Goal: Task Accomplishment & Management: Complete application form

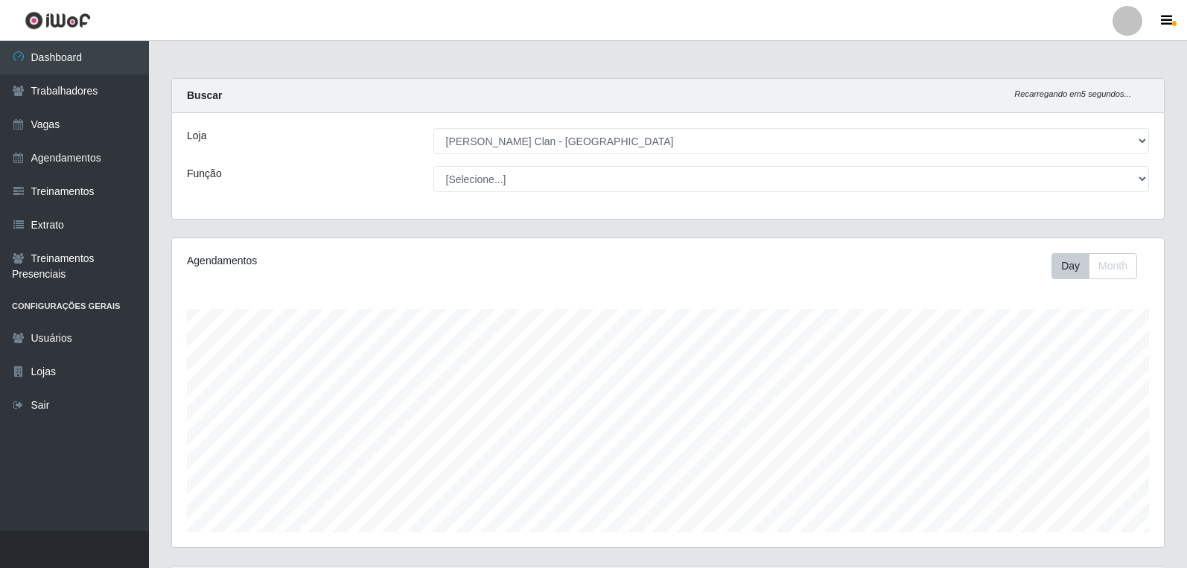
select select "452"
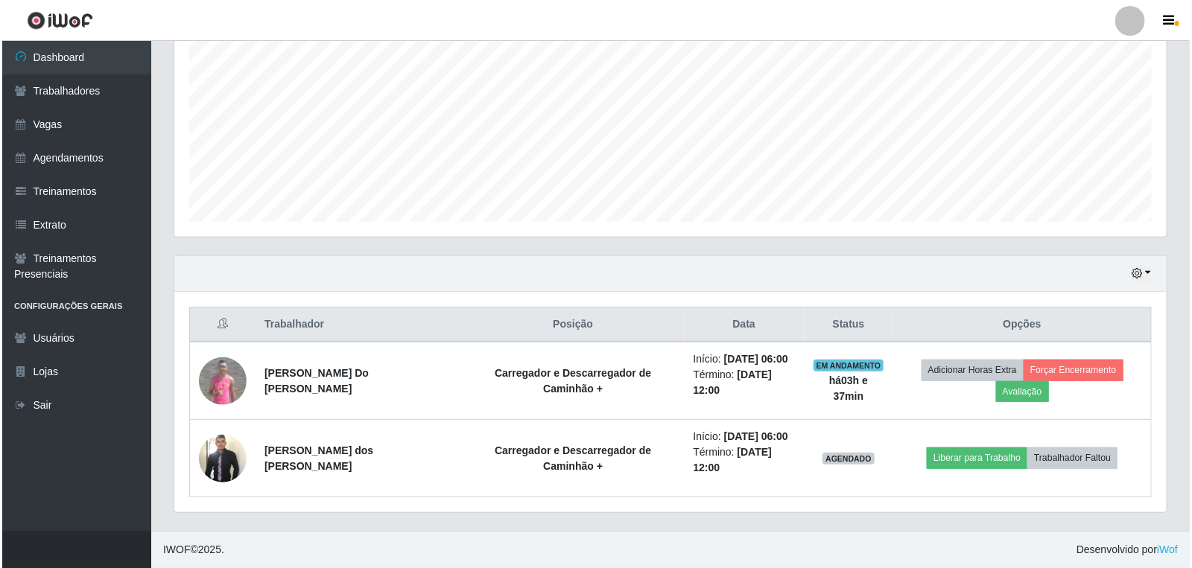
scroll to position [308, 992]
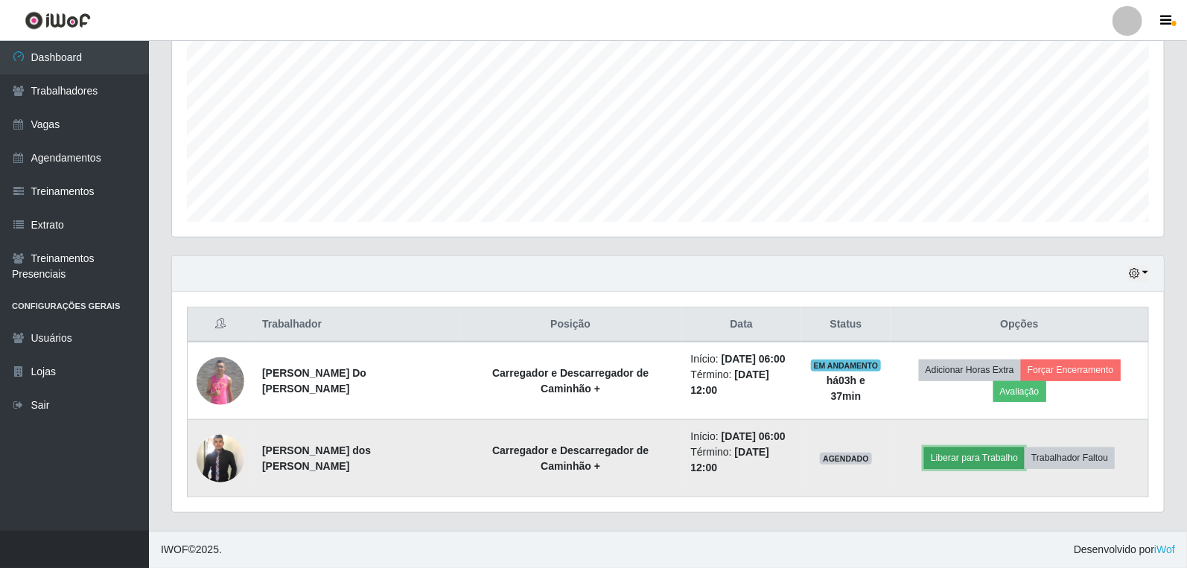
click at [983, 451] on button "Liberar para Trabalho" at bounding box center [974, 458] width 101 height 21
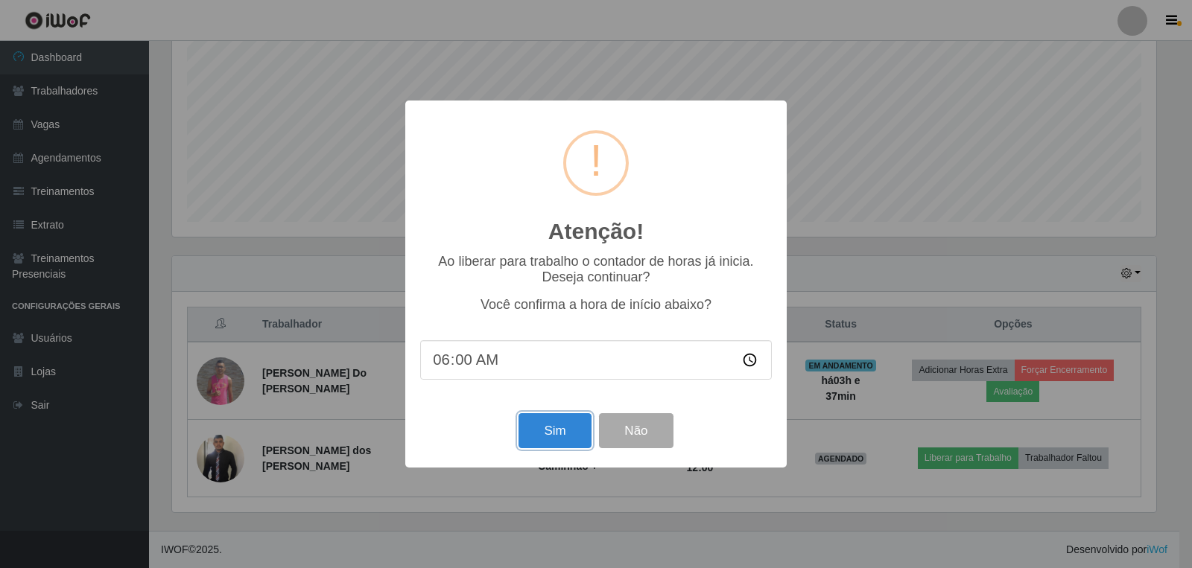
click at [559, 435] on button "Sim" at bounding box center [554, 430] width 72 height 35
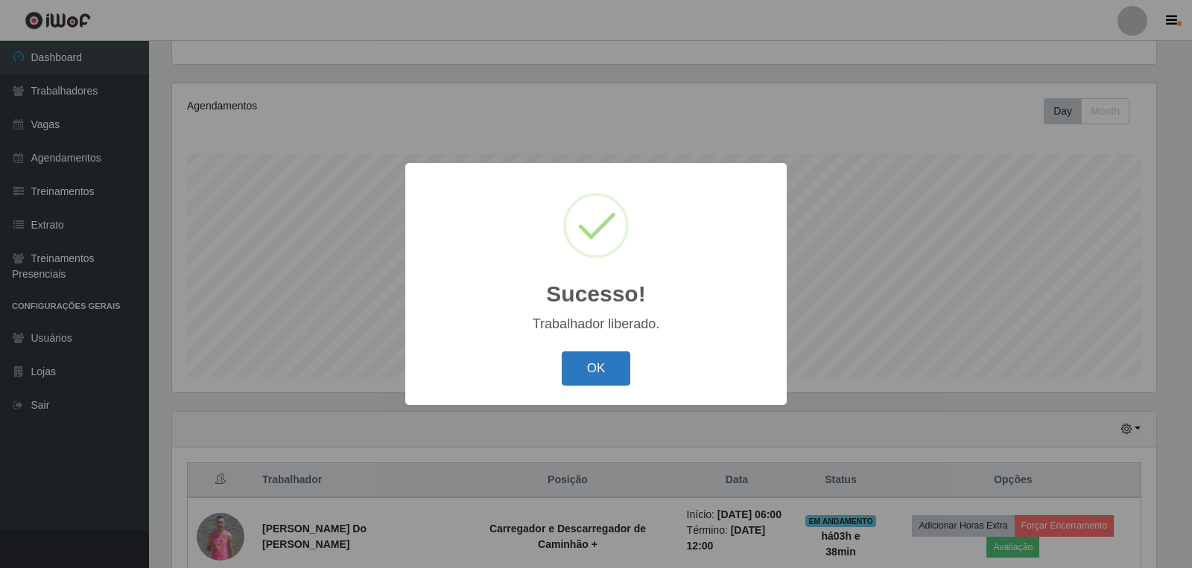
click at [564, 360] on button "OK" at bounding box center [596, 369] width 69 height 35
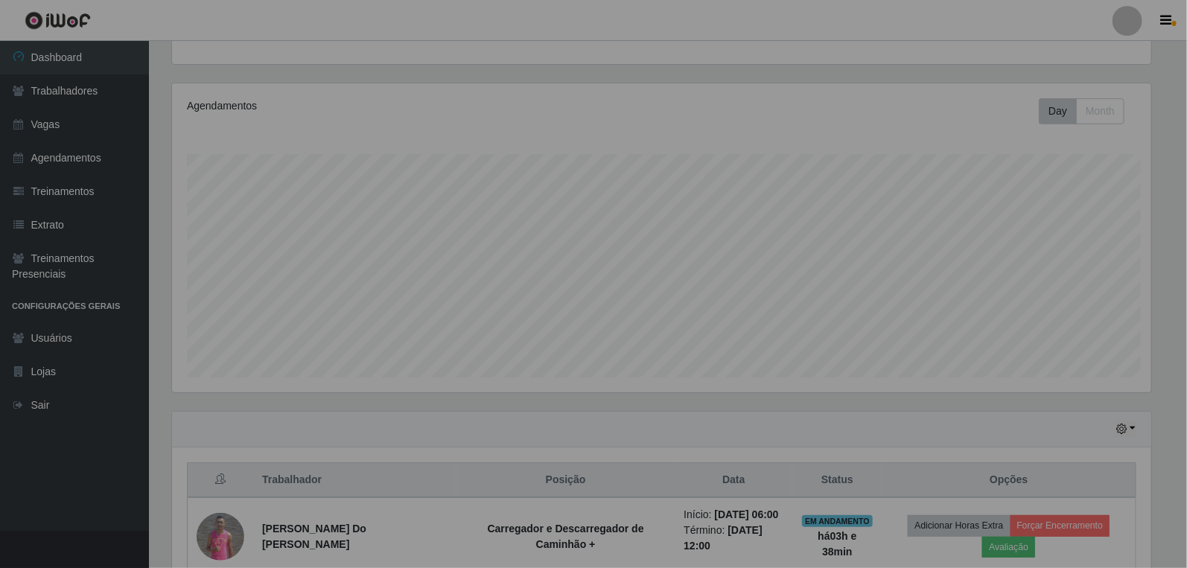
scroll to position [308, 992]
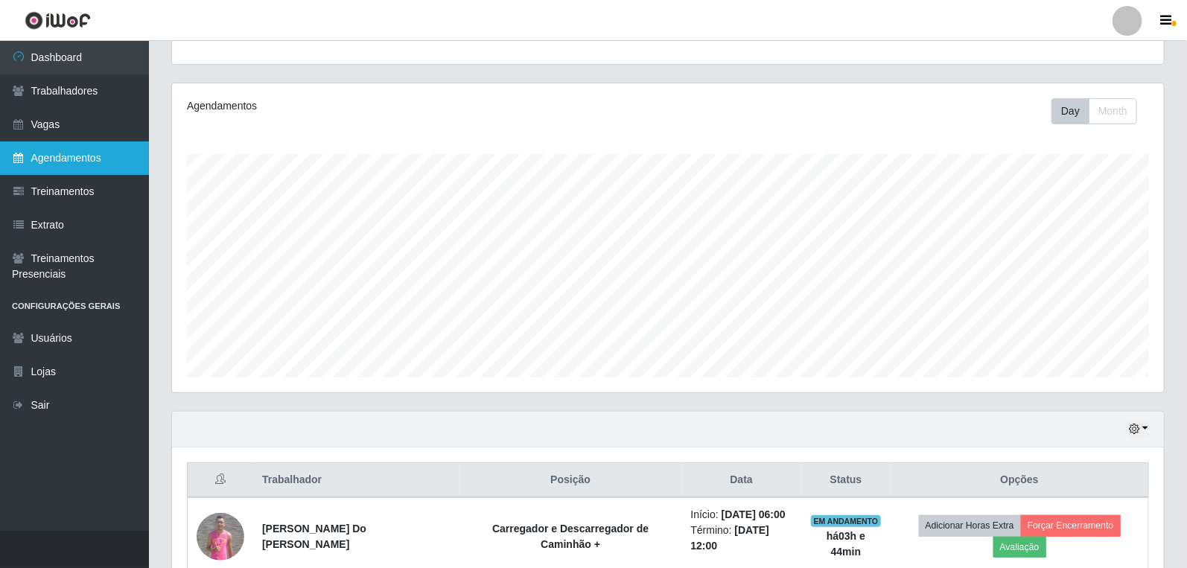
click at [57, 153] on link "Agendamentos" at bounding box center [74, 159] width 149 height 34
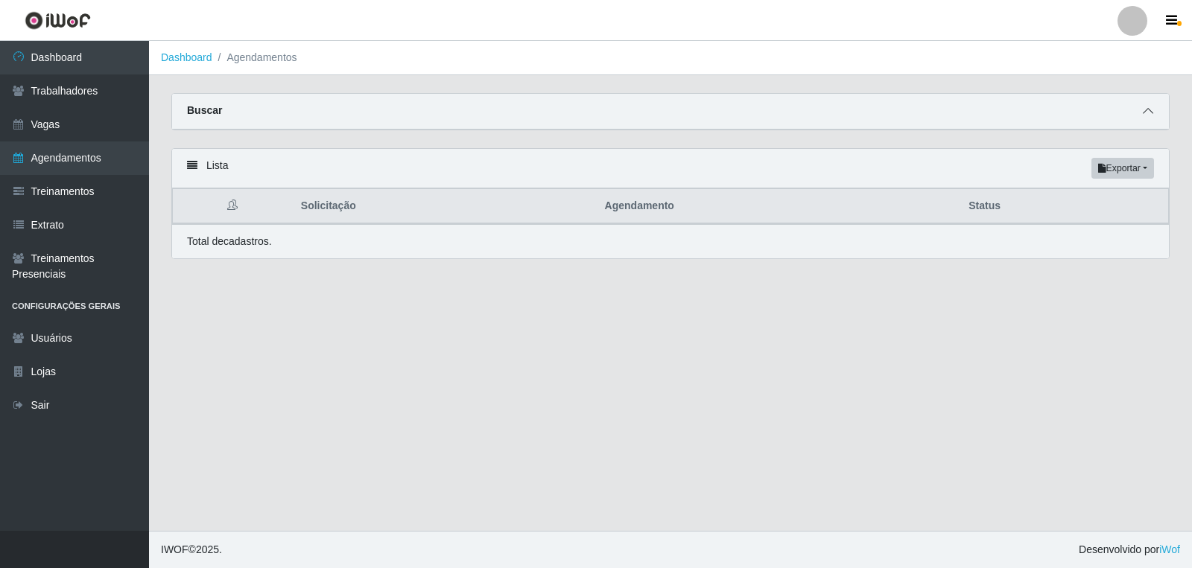
click at [1141, 117] on span at bounding box center [1148, 111] width 18 height 17
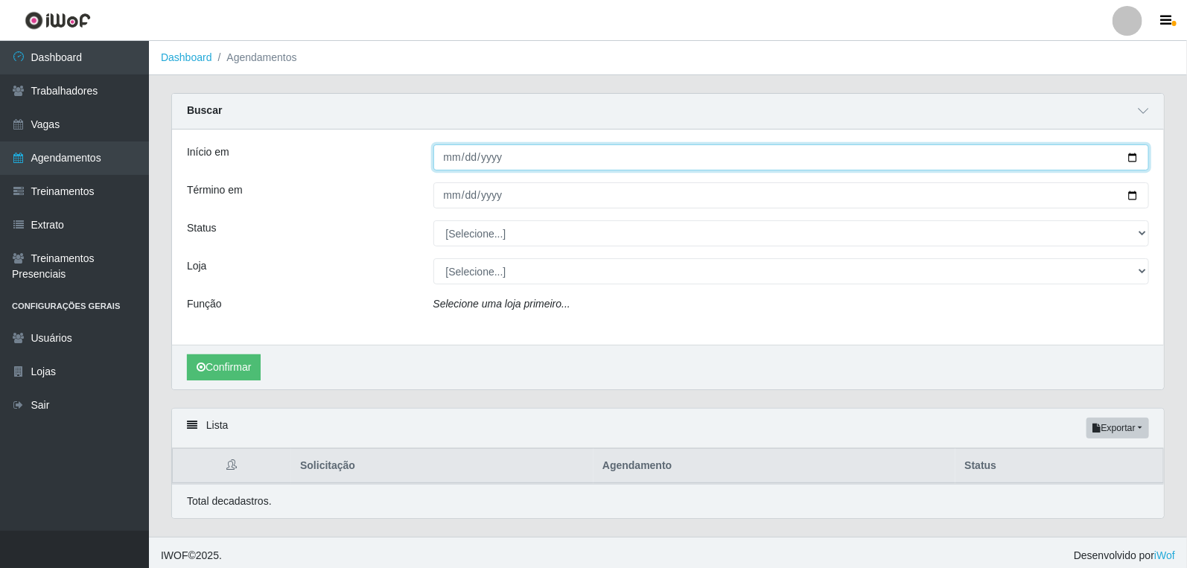
click at [455, 157] on input "Início em" at bounding box center [791, 157] width 716 height 26
type input "2025-10-01"
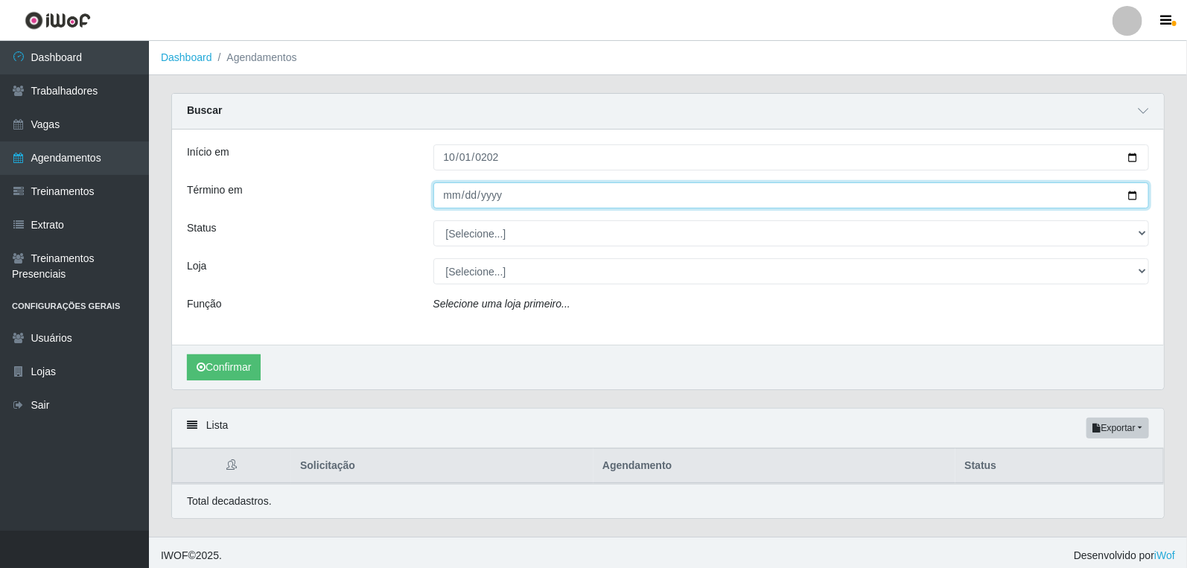
click at [448, 194] on input "Término em" at bounding box center [791, 195] width 716 height 26
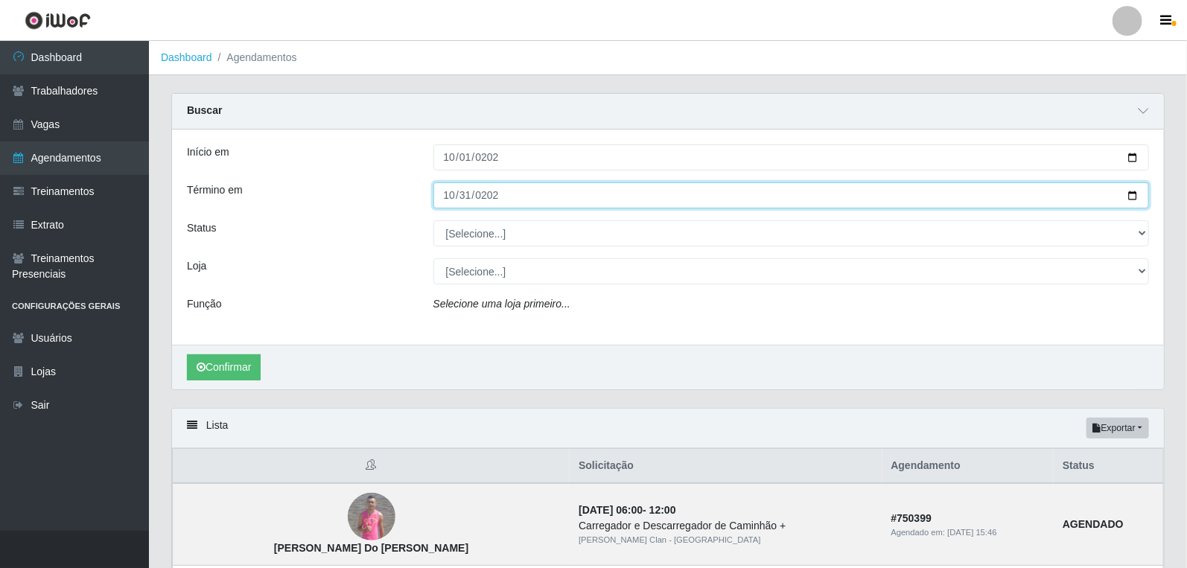
type input "0005-10-31"
type input "20255-10-31"
type input "2025-10-31"
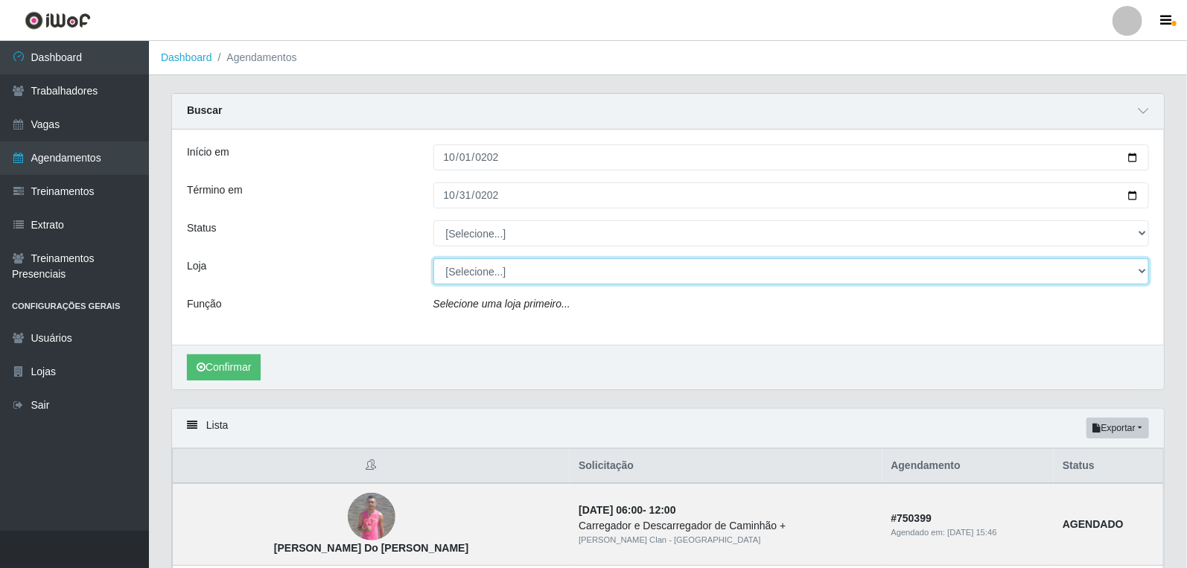
click at [481, 264] on select "[Selecione...] Leite Clan - [GEOGRAPHIC_DATA]" at bounding box center [791, 271] width 716 height 26
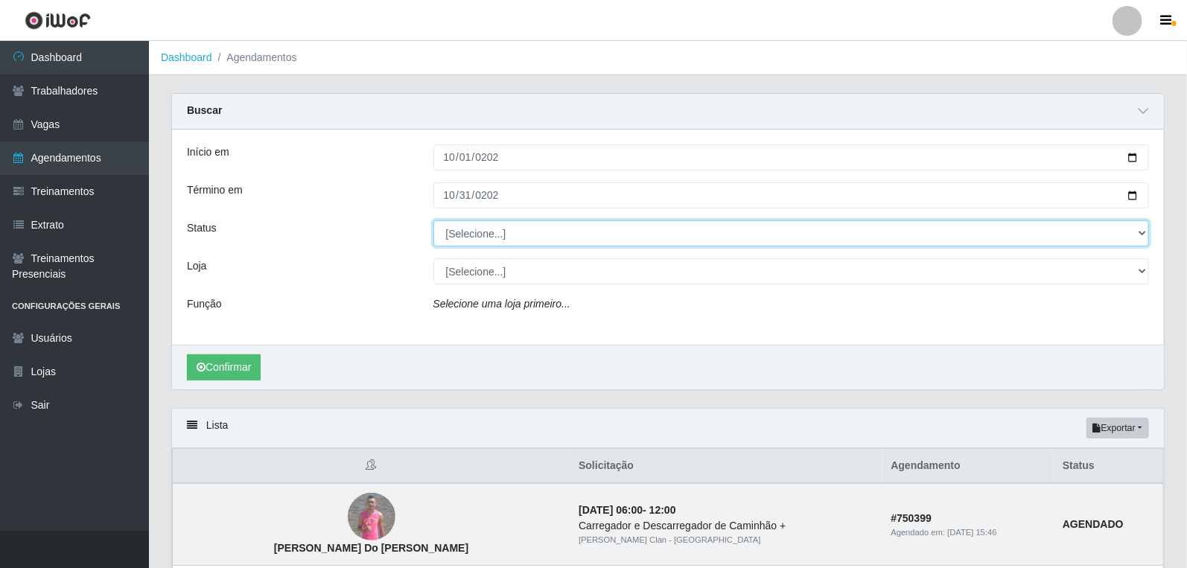
click at [495, 239] on select "[Selecione...] AGENDADO AGUARDANDO LIBERAR EM ANDAMENTO EM REVISÃO FINALIZADO C…" at bounding box center [791, 233] width 716 height 26
select select "AGENDADO"
click at [433, 220] on select "[Selecione...] AGENDADO AGUARDANDO LIBERAR EM ANDAMENTO EM REVISÃO FINALIZADO C…" at bounding box center [791, 233] width 716 height 26
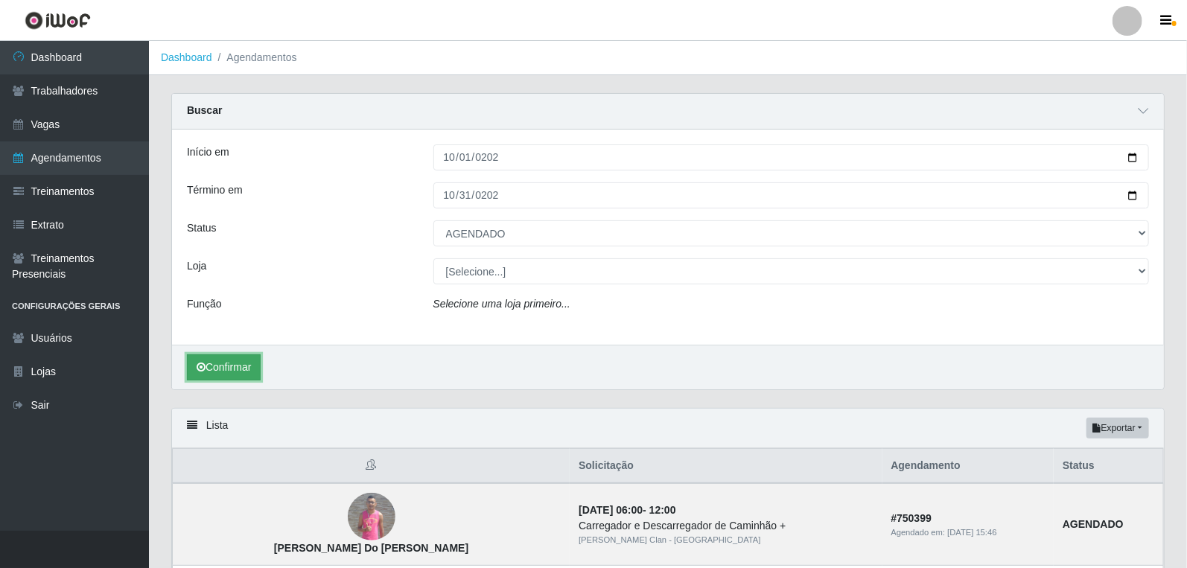
click at [211, 366] on button "Confirmar" at bounding box center [224, 368] width 74 height 26
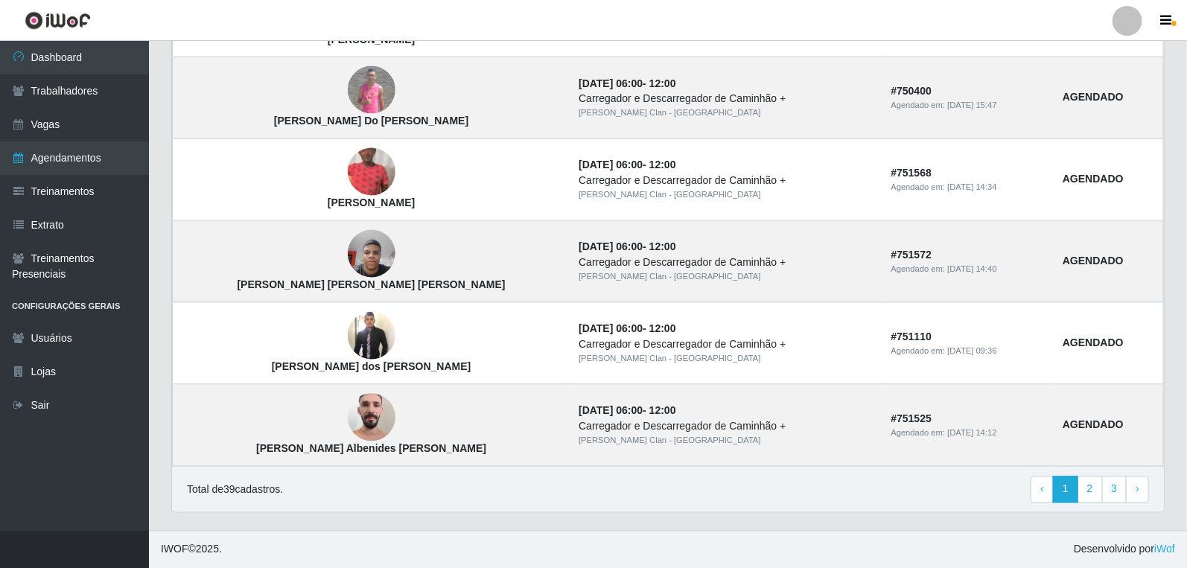
scroll to position [1247, 0]
click at [1099, 492] on link "2" at bounding box center [1090, 490] width 25 height 27
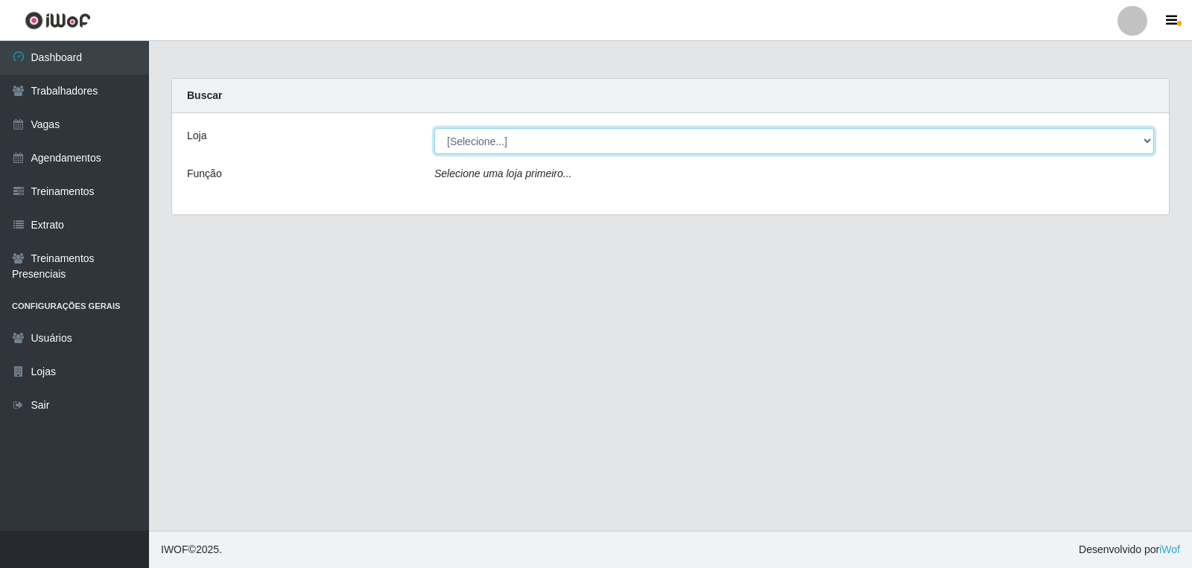
click at [538, 146] on select "[Selecione...] Leite Clan - [GEOGRAPHIC_DATA]" at bounding box center [793, 141] width 719 height 26
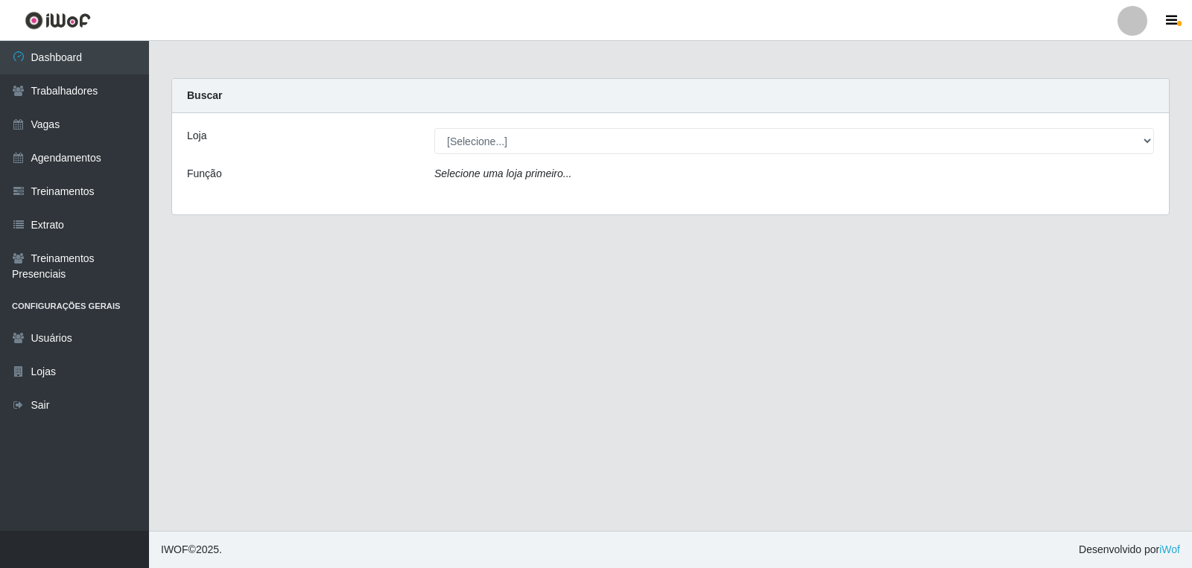
click at [532, 204] on div "Loja [Selecione...] Leite Clan - Bayeux Função Selecione uma loja primeiro..." at bounding box center [670, 163] width 996 height 101
click at [105, 112] on link "Vagas" at bounding box center [74, 125] width 149 height 34
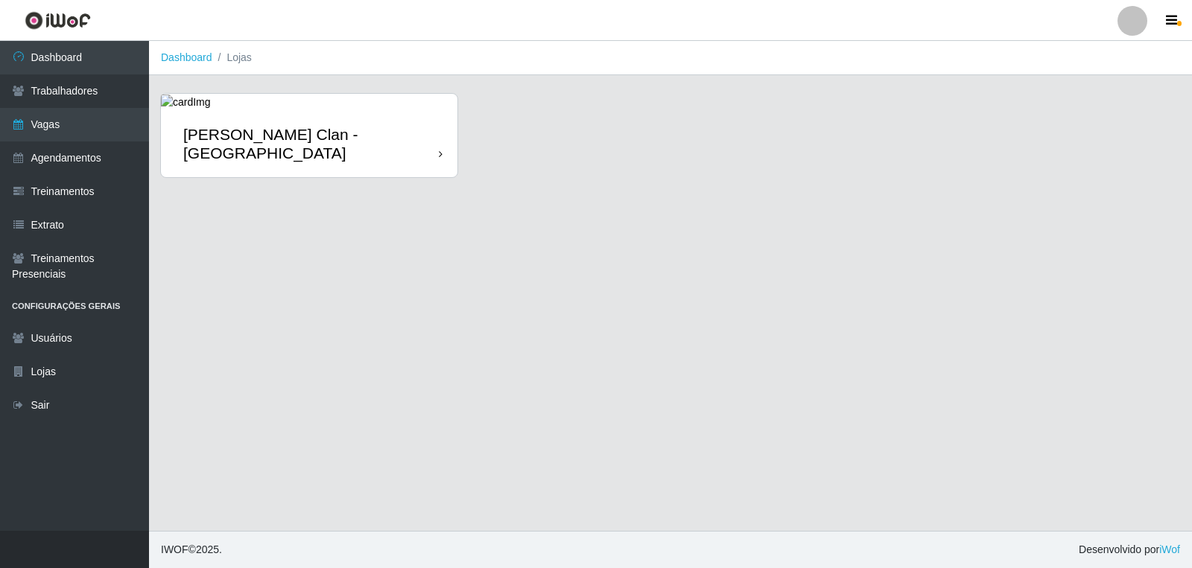
click at [419, 104] on link "Leite Clan - [GEOGRAPHIC_DATA]" at bounding box center [309, 135] width 296 height 83
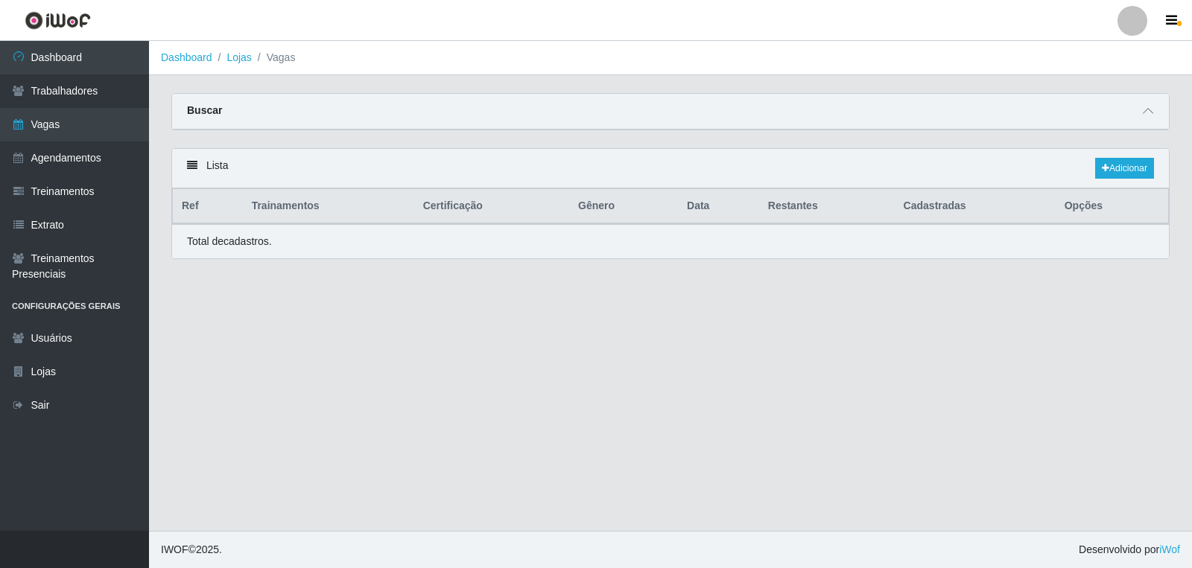
click at [1156, 118] on div "Buscar" at bounding box center [670, 112] width 996 height 36
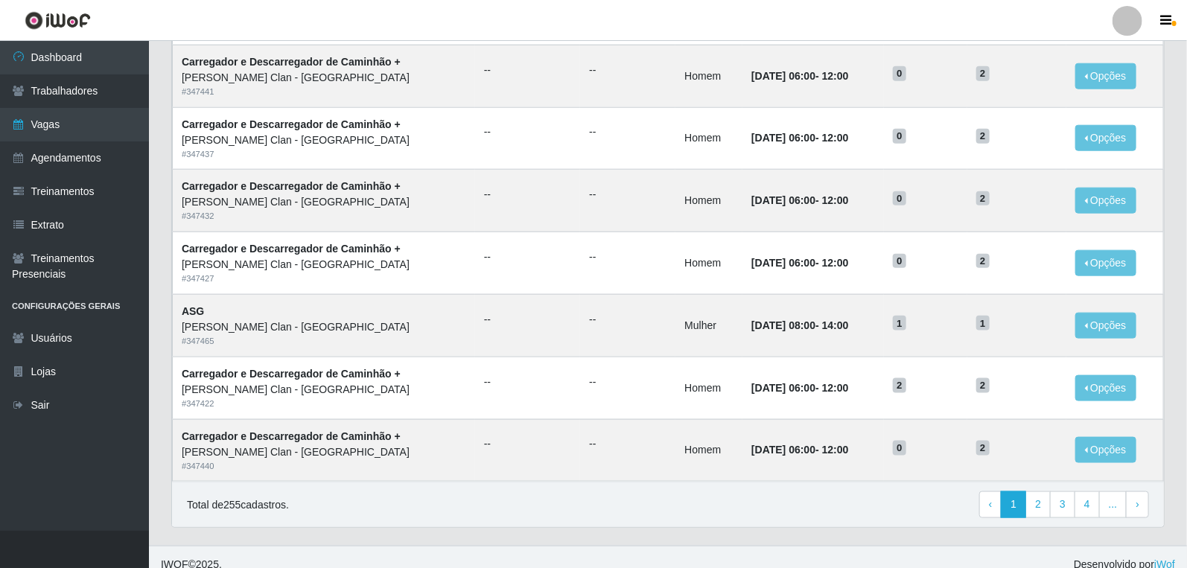
scroll to position [694, 0]
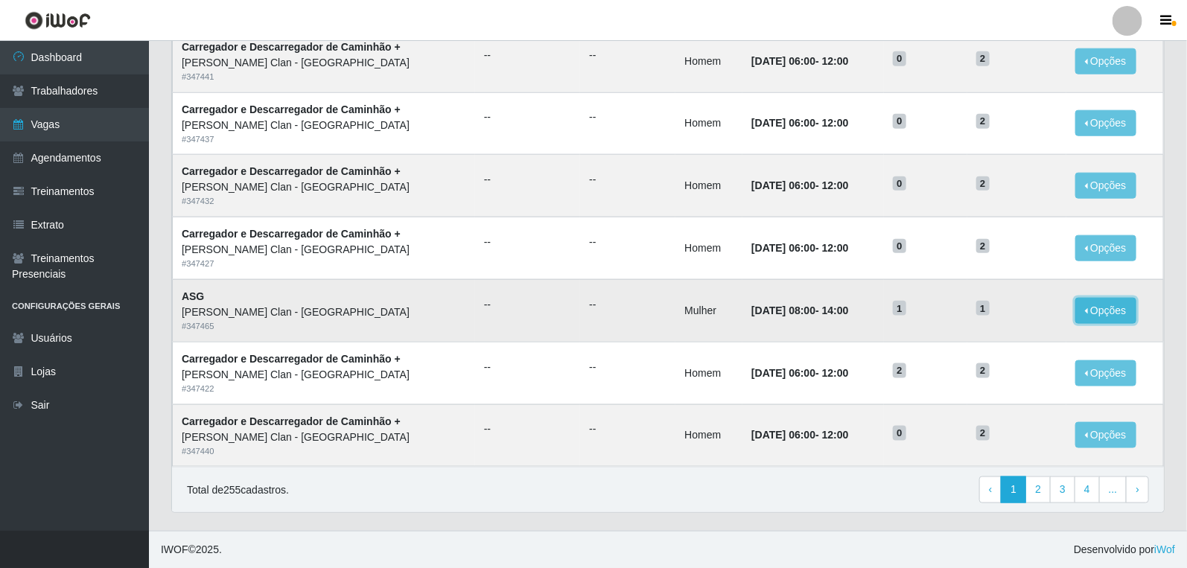
click at [1117, 306] on button "Opções" at bounding box center [1105, 311] width 61 height 26
click at [776, 318] on td "15/10/2025, 08:00 - 14:00" at bounding box center [814, 310] width 142 height 63
click at [229, 301] on td "ASG Leite Clan - Bayeux # 347465" at bounding box center [324, 310] width 302 height 63
click at [799, 314] on time "15/10/2025, 08:00" at bounding box center [783, 311] width 64 height 12
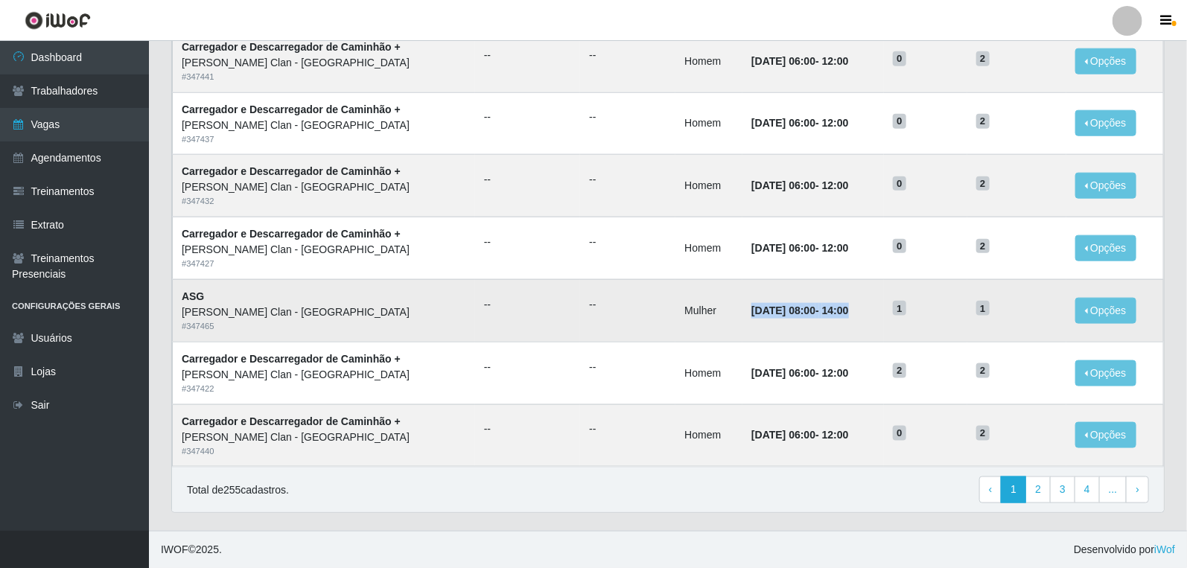
click at [799, 314] on time "15/10/2025, 08:00" at bounding box center [783, 311] width 64 height 12
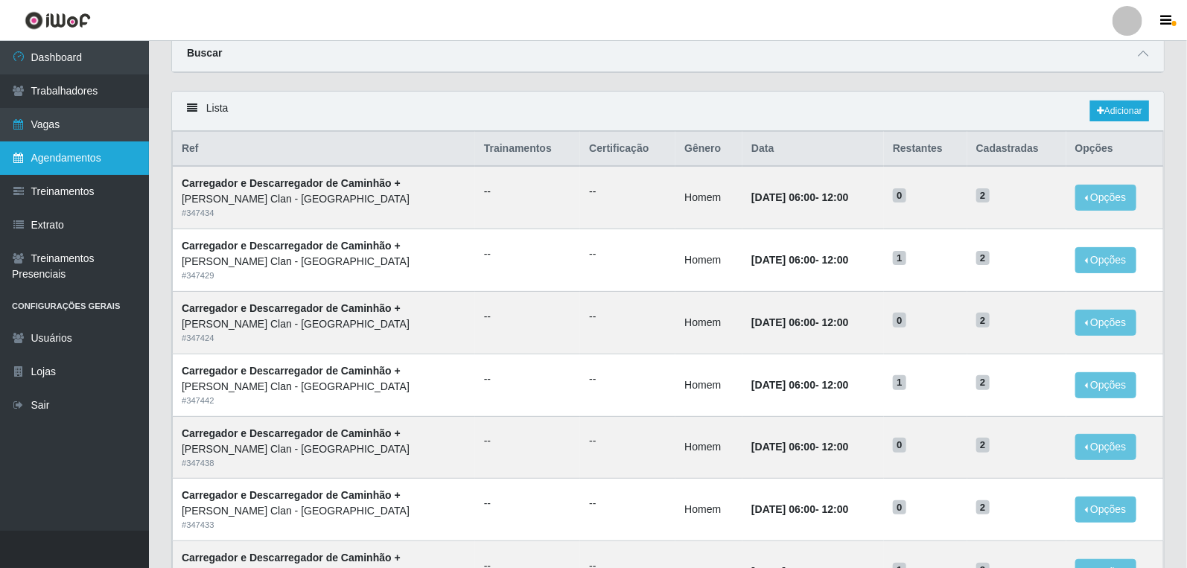
scroll to position [0, 0]
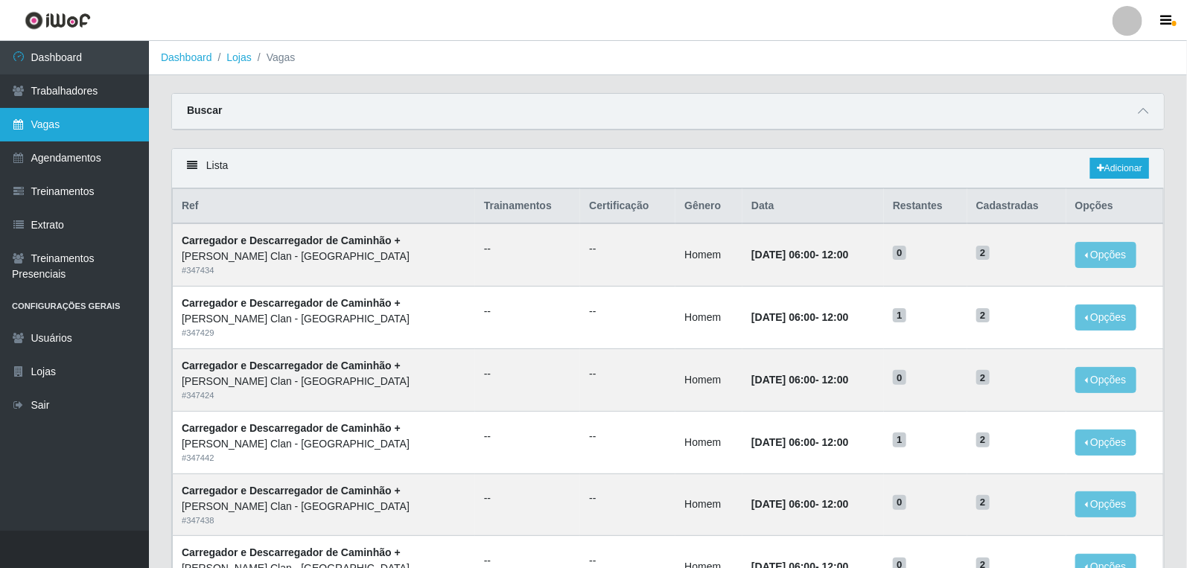
click at [112, 124] on link "Vagas" at bounding box center [74, 125] width 149 height 34
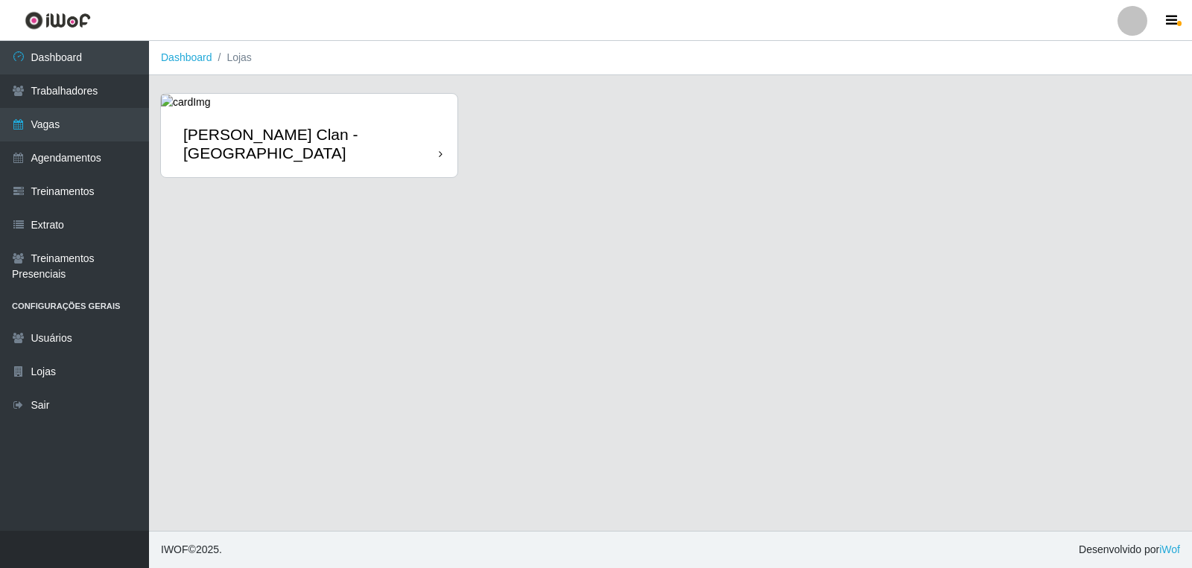
click at [313, 95] on link "Leite Clan - [GEOGRAPHIC_DATA]" at bounding box center [309, 135] width 296 height 83
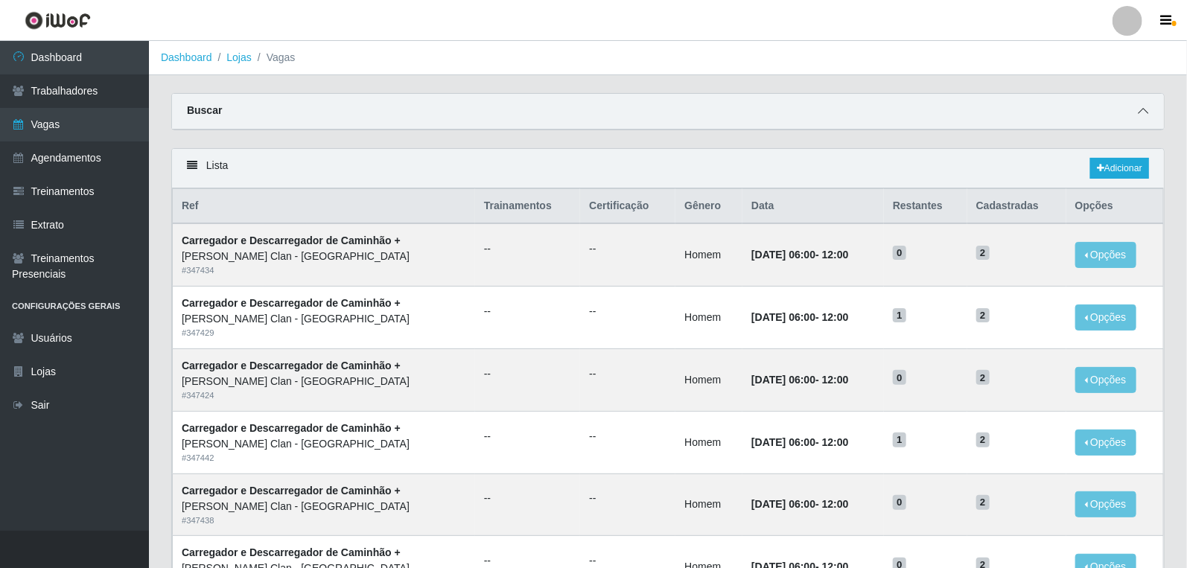
click at [1148, 112] on span at bounding box center [1143, 111] width 18 height 17
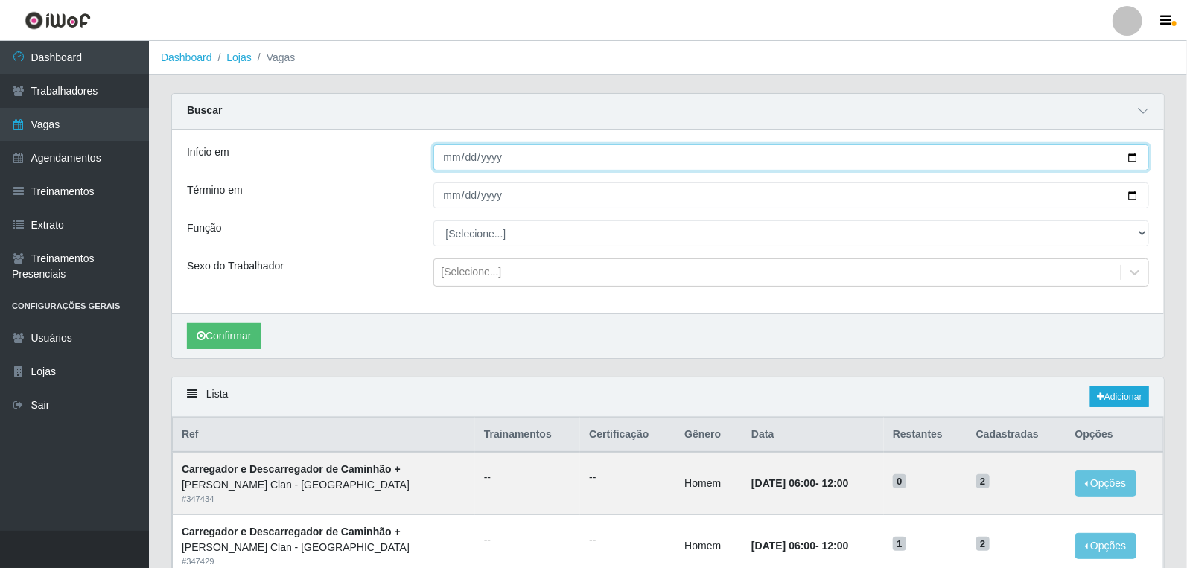
click at [456, 157] on input "Início em" at bounding box center [791, 157] width 716 height 26
click at [455, 159] on input "Início em" at bounding box center [791, 157] width 716 height 26
click at [442, 159] on input "Início em" at bounding box center [791, 157] width 716 height 26
click at [475, 156] on input "Início em" at bounding box center [791, 157] width 716 height 26
type input "0205-10-31"
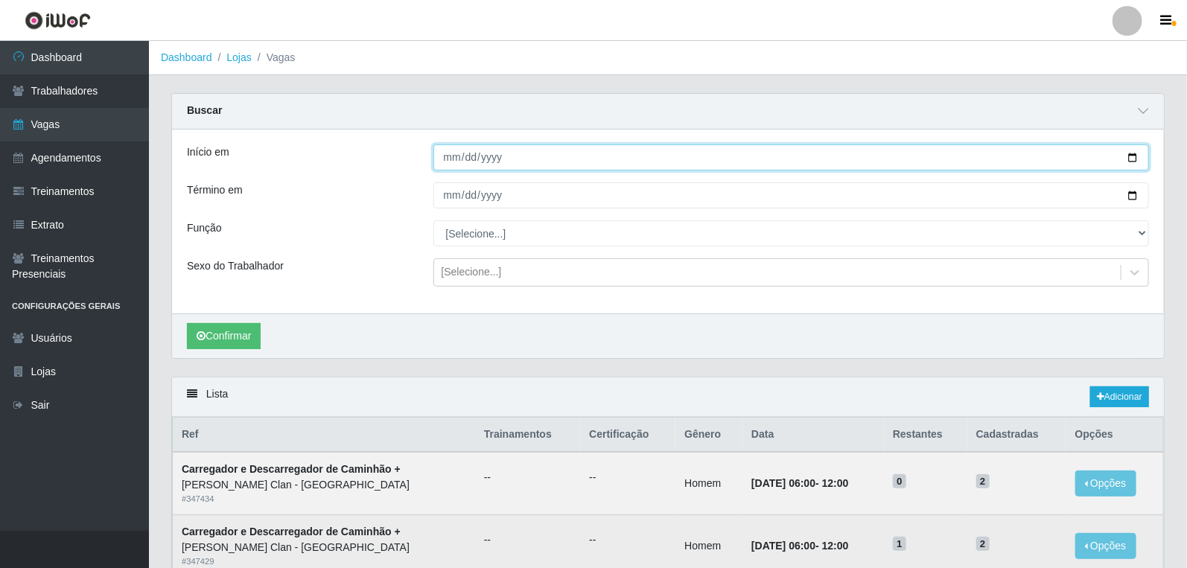
type input "0005-10-31"
type input "2025-10-31"
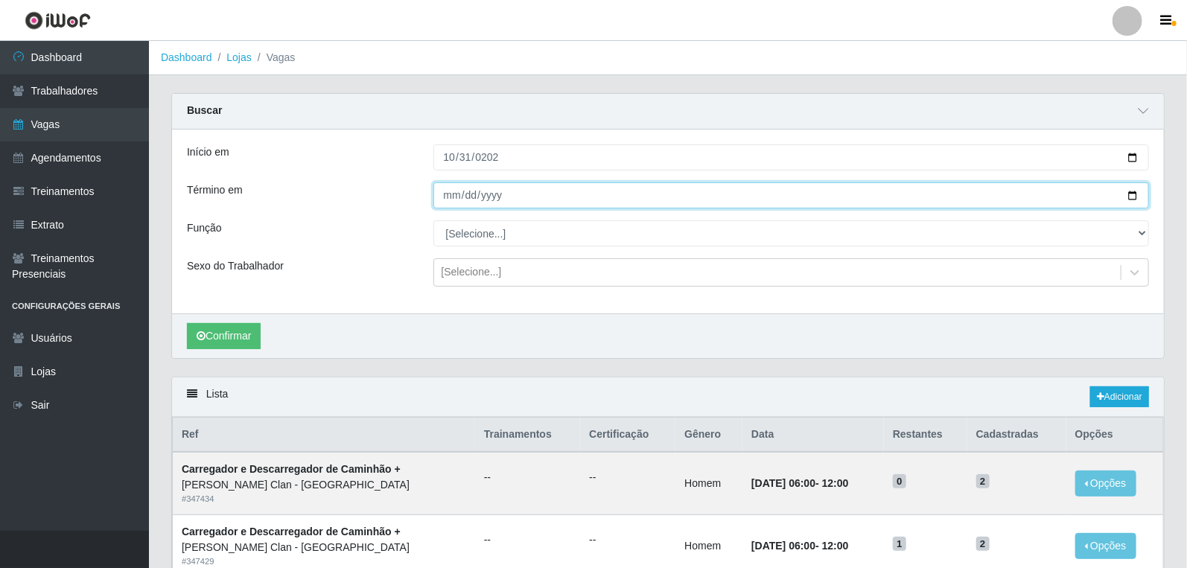
click at [455, 197] on input "Término em" at bounding box center [791, 195] width 716 height 26
type input "2025-10-31"
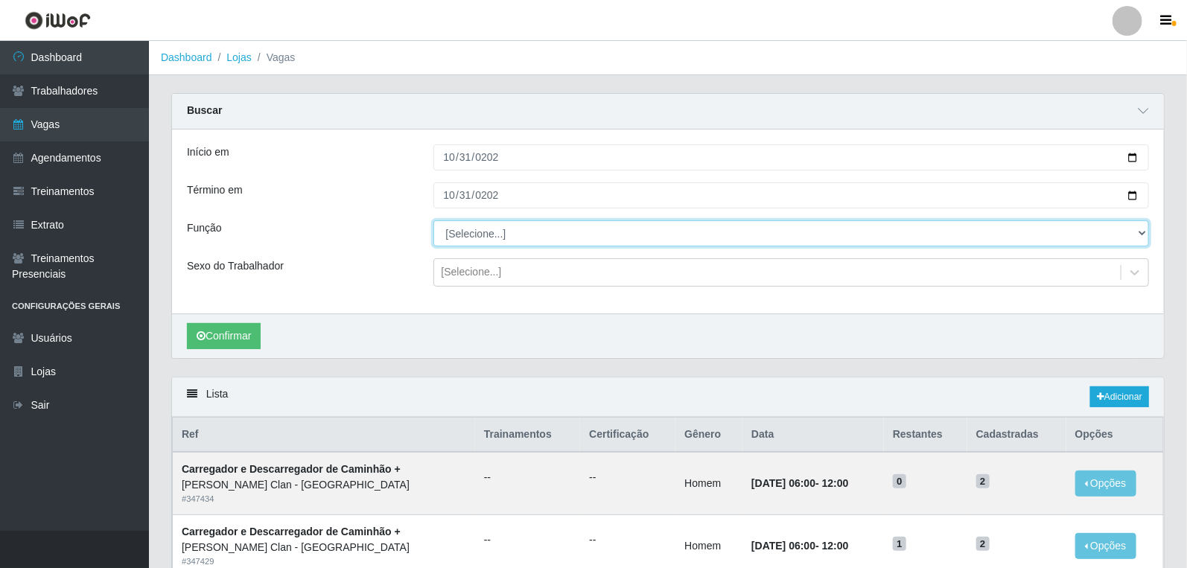
click at [468, 226] on select "[Selecione...] ASG ASG + Carregador e Descarregador de Caminhão Carregador e De…" at bounding box center [791, 233] width 716 height 26
select select "16"
click at [433, 220] on select "[Selecione...] ASG ASG + Carregador e Descarregador de Caminhão Carregador e De…" at bounding box center [791, 233] width 716 height 26
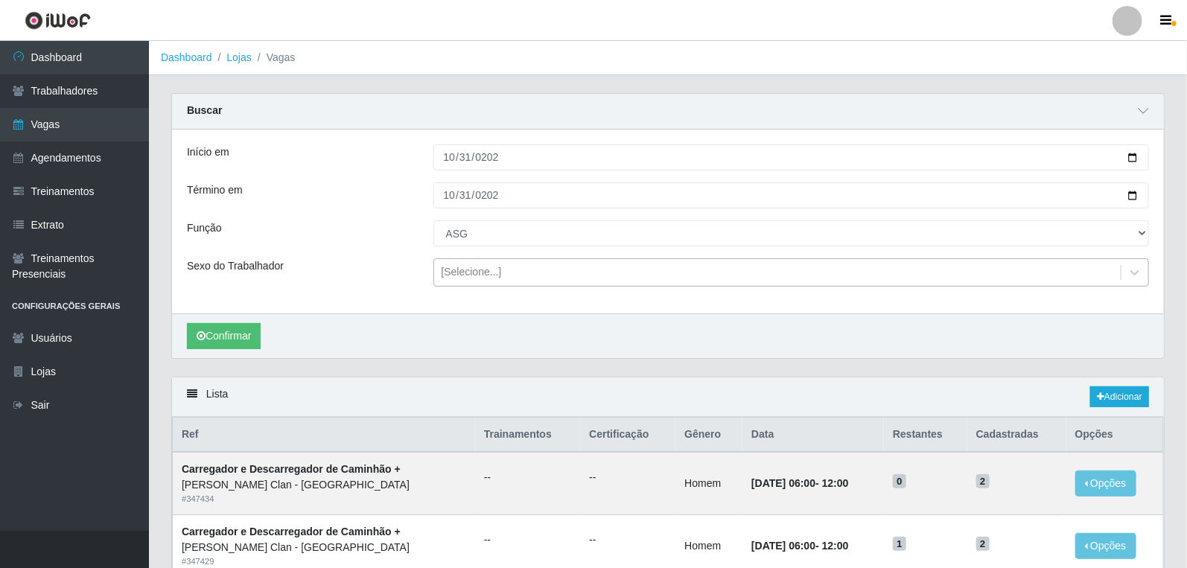
click at [492, 269] on div "[Selecione...]" at bounding box center [472, 273] width 60 height 16
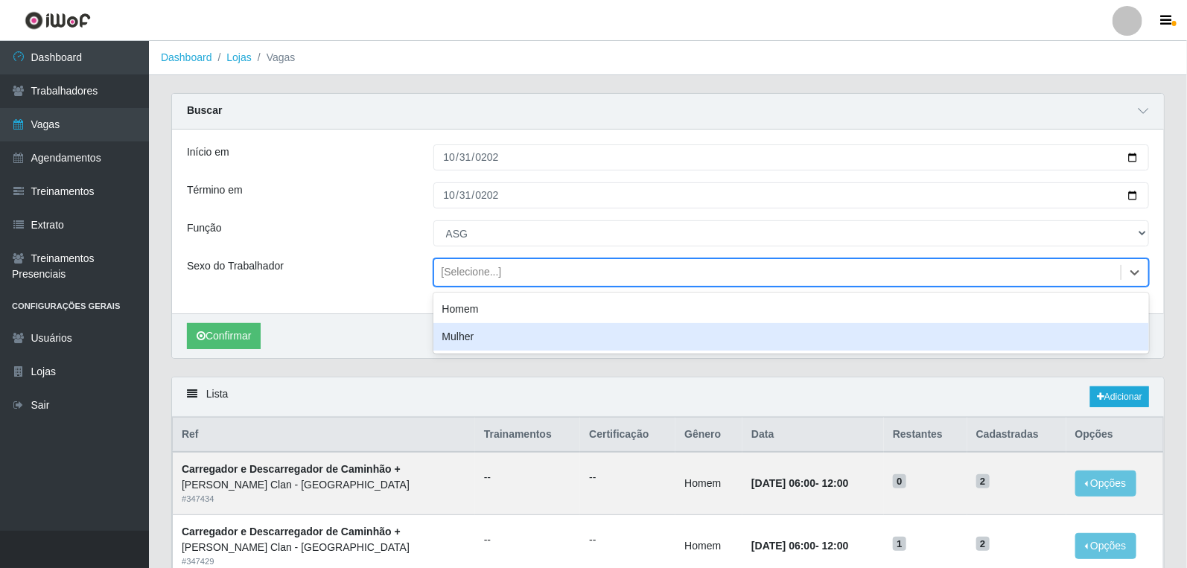
click at [479, 329] on div "Mulher" at bounding box center [791, 337] width 716 height 28
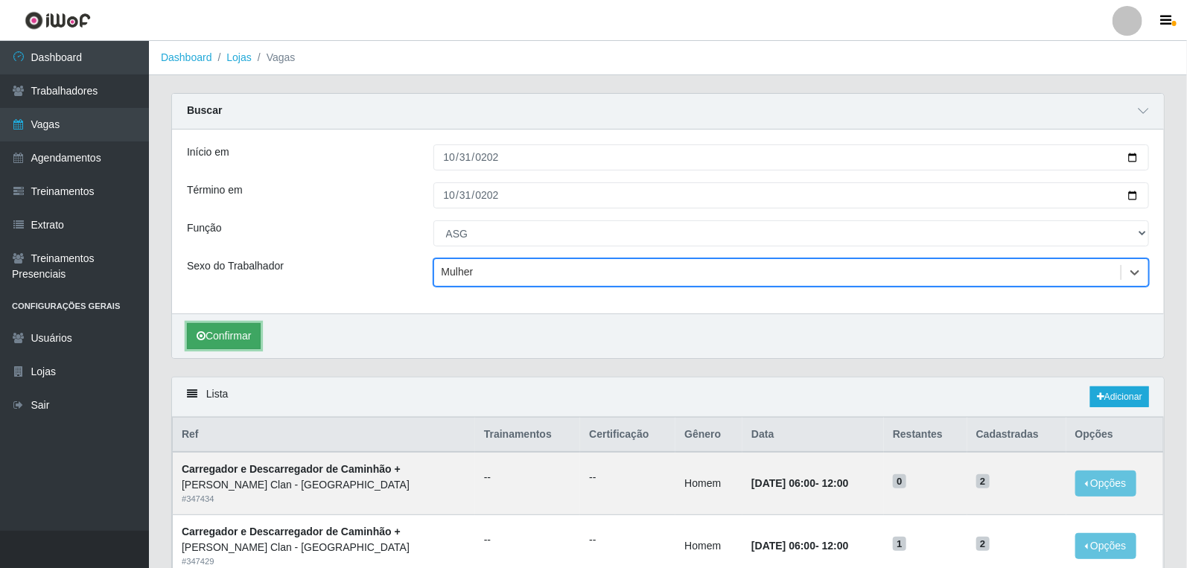
click at [236, 340] on button "Confirmar" at bounding box center [224, 336] width 74 height 26
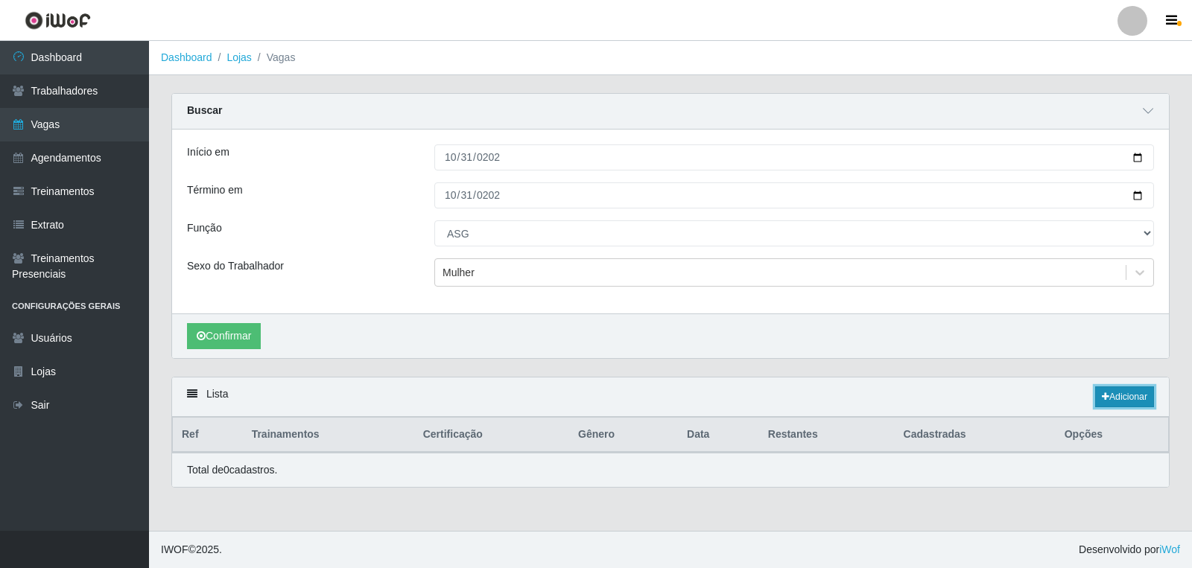
click at [1128, 403] on link "Adicionar" at bounding box center [1124, 397] width 59 height 21
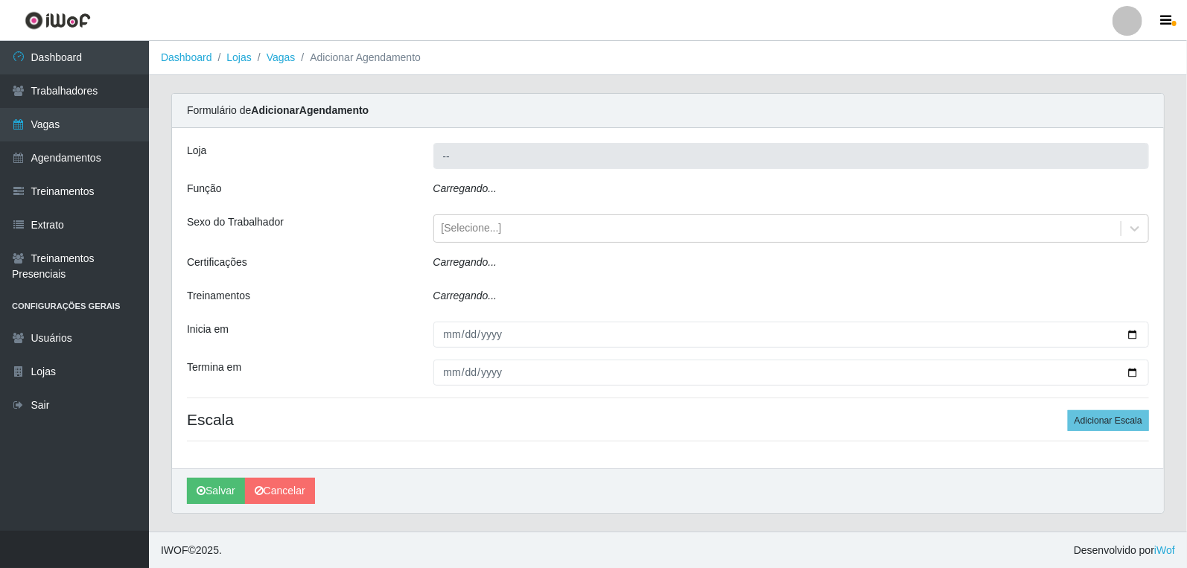
type input "Leite Clan - [GEOGRAPHIC_DATA]"
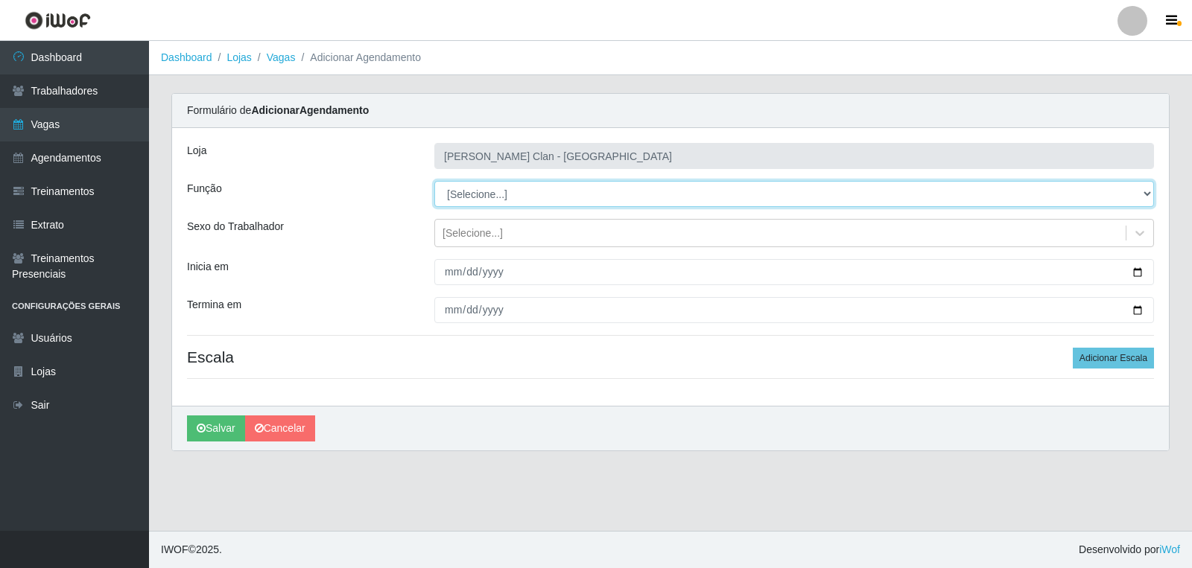
click at [481, 191] on select "[Selecione...] ASG ASG + Carregador e Descarregador de Caminhão Carregador e De…" at bounding box center [793, 194] width 719 height 26
select select "16"
click at [434, 181] on select "[Selecione...] ASG ASG + Carregador e Descarregador de Caminhão Carregador e De…" at bounding box center [793, 194] width 719 height 26
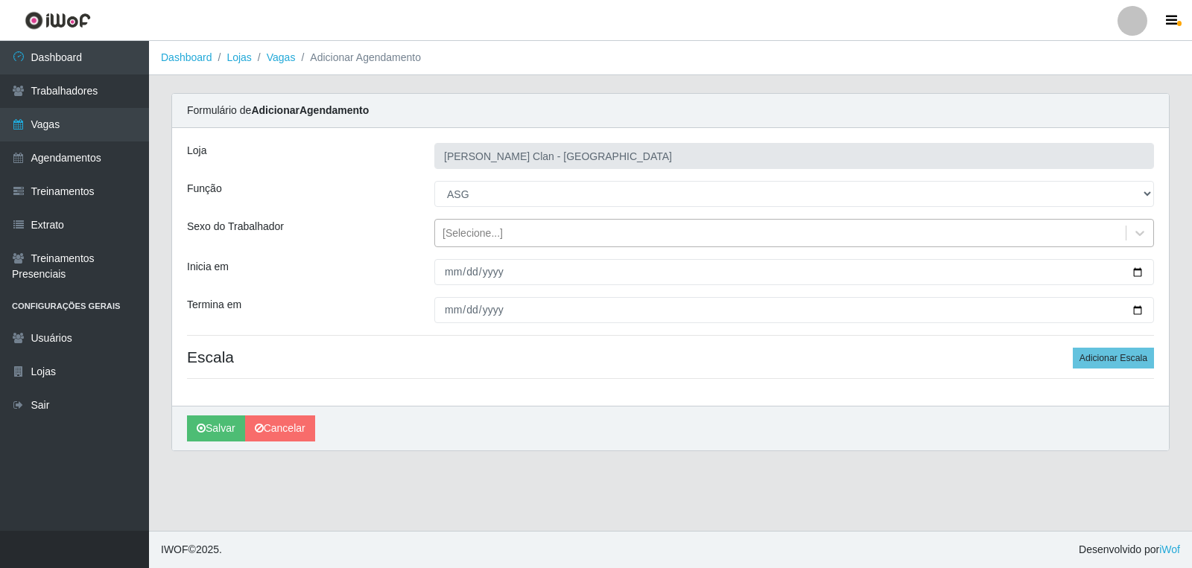
click at [488, 235] on div "[Selecione...]" at bounding box center [472, 234] width 60 height 16
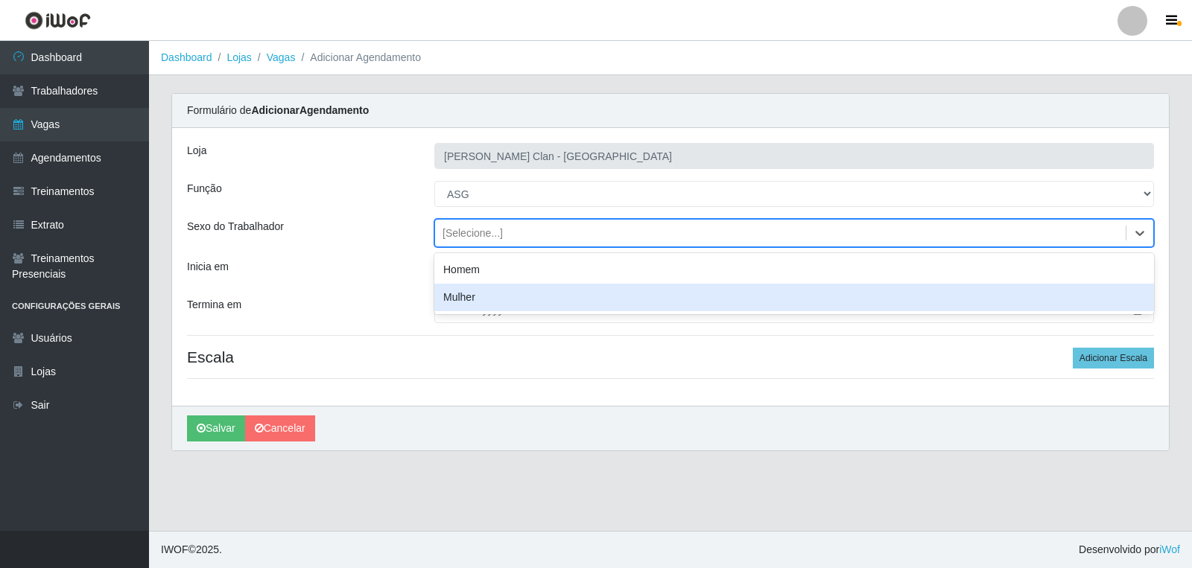
click at [478, 300] on div "Mulher" at bounding box center [793, 298] width 719 height 28
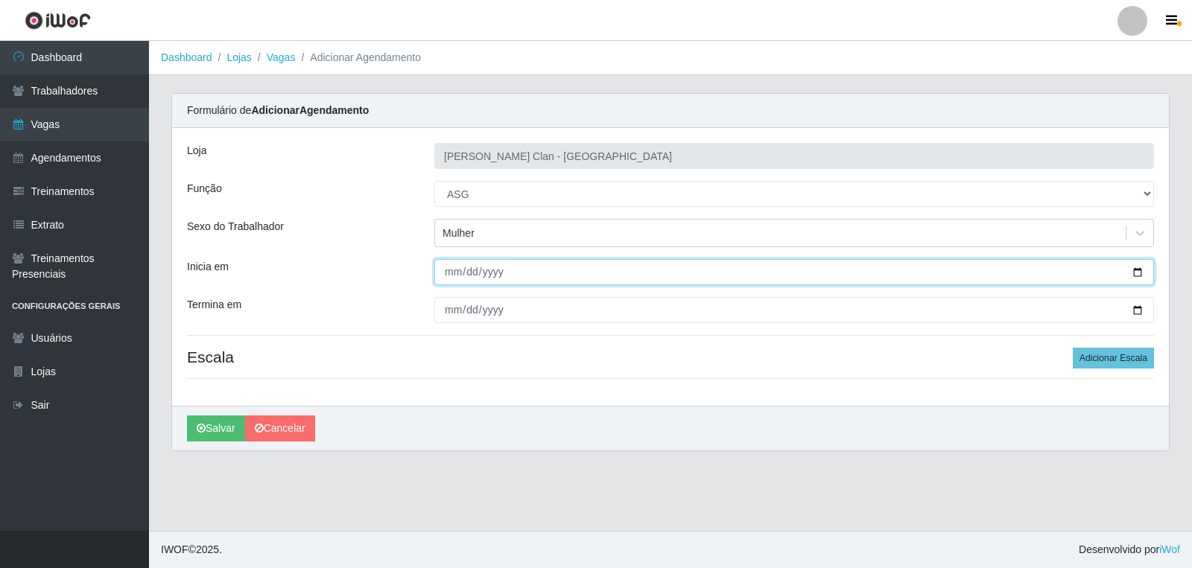
click at [451, 274] on input "Inicia em" at bounding box center [793, 272] width 719 height 26
type input "2025-10-31"
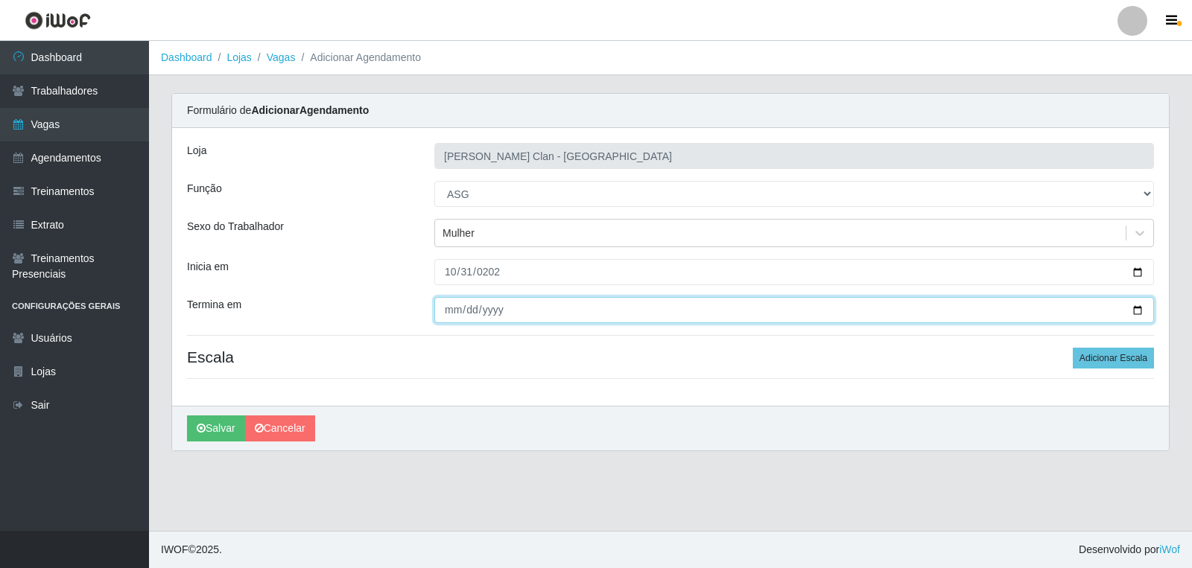
click at [448, 313] on input "Termina em" at bounding box center [793, 310] width 719 height 26
type input "2025-10-31"
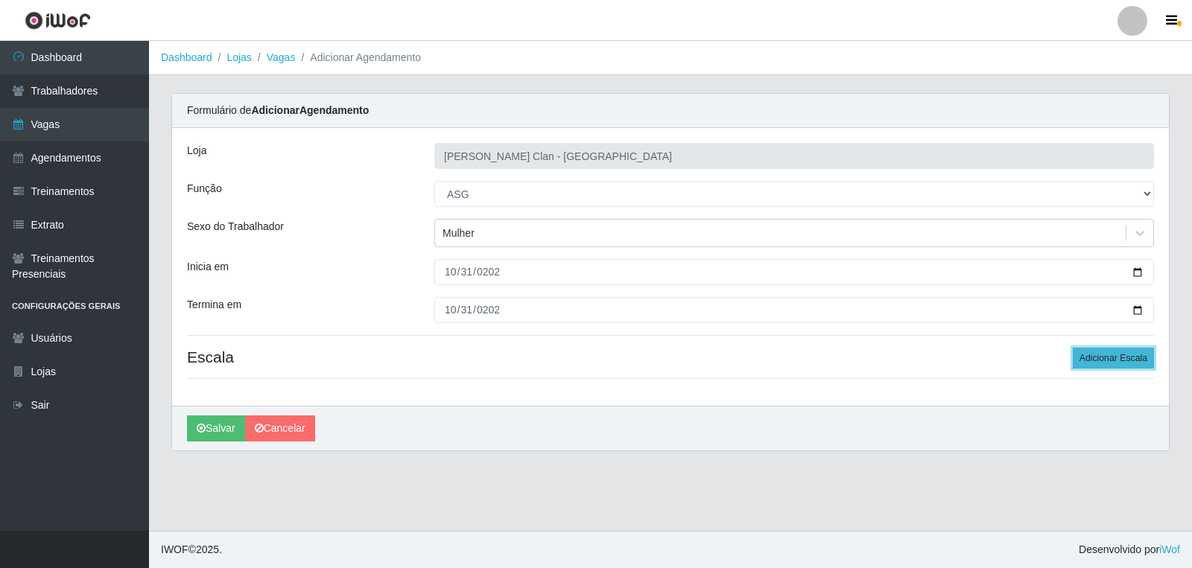
click at [1138, 361] on button "Adicionar Escala" at bounding box center [1112, 358] width 81 height 21
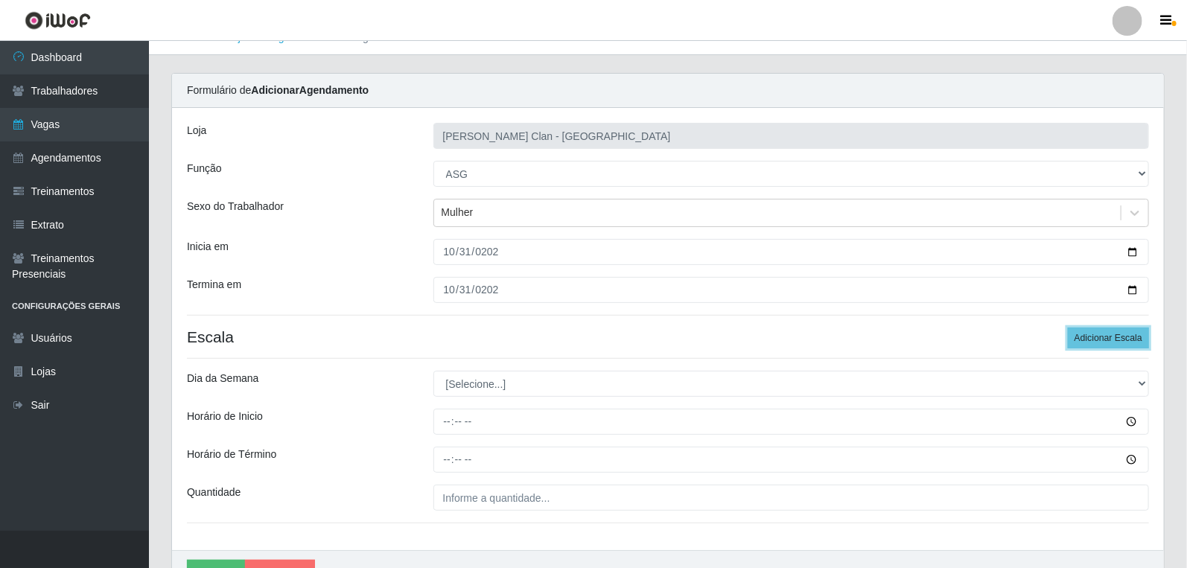
scroll to position [103, 0]
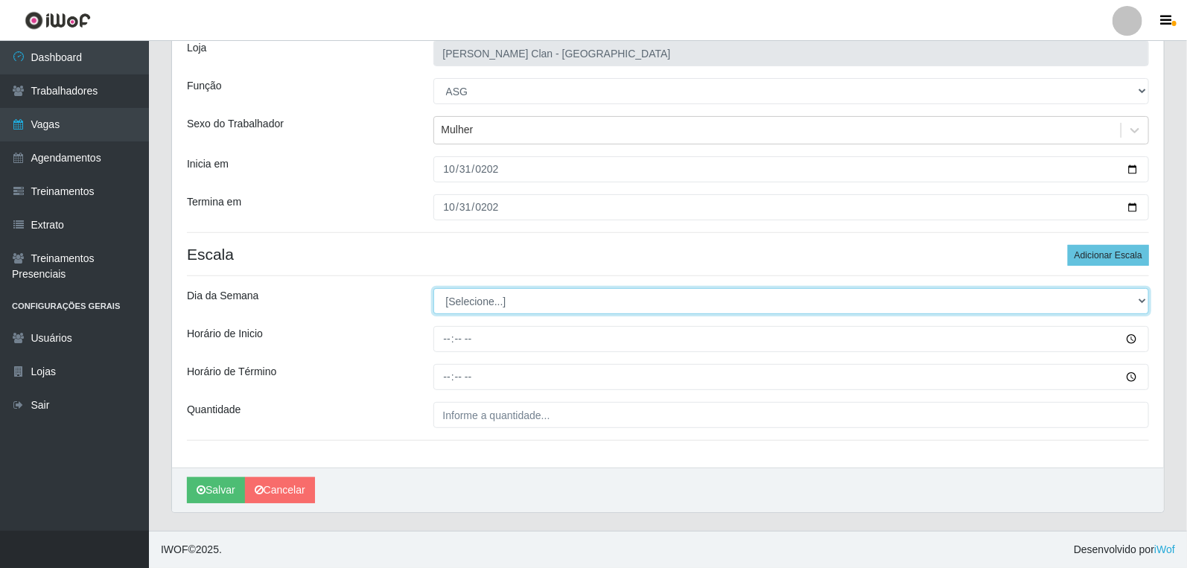
click at [480, 306] on select "[Selecione...] Segunda Terça Quarta Quinta Sexta Sábado Domingo" at bounding box center [791, 301] width 716 height 26
select select "5"
click at [433, 288] on select "[Selecione...] Segunda Terça Quarta Quinta Sexta Sábado Domingo" at bounding box center [791, 301] width 716 height 26
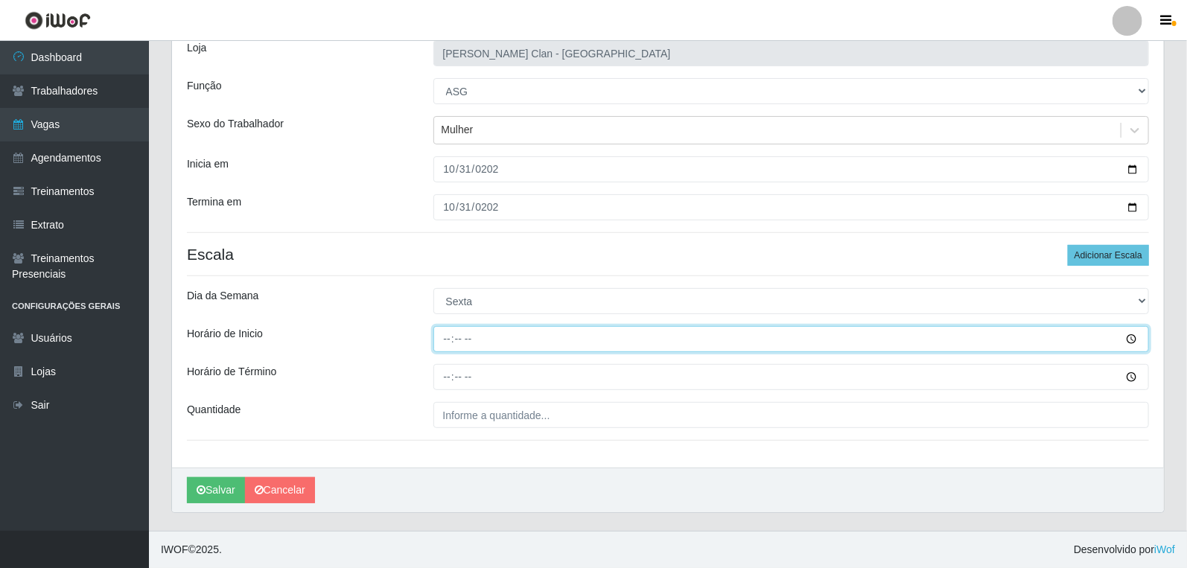
click at [449, 343] on input "Horário de Inicio" at bounding box center [791, 339] width 716 height 26
type input "08:00"
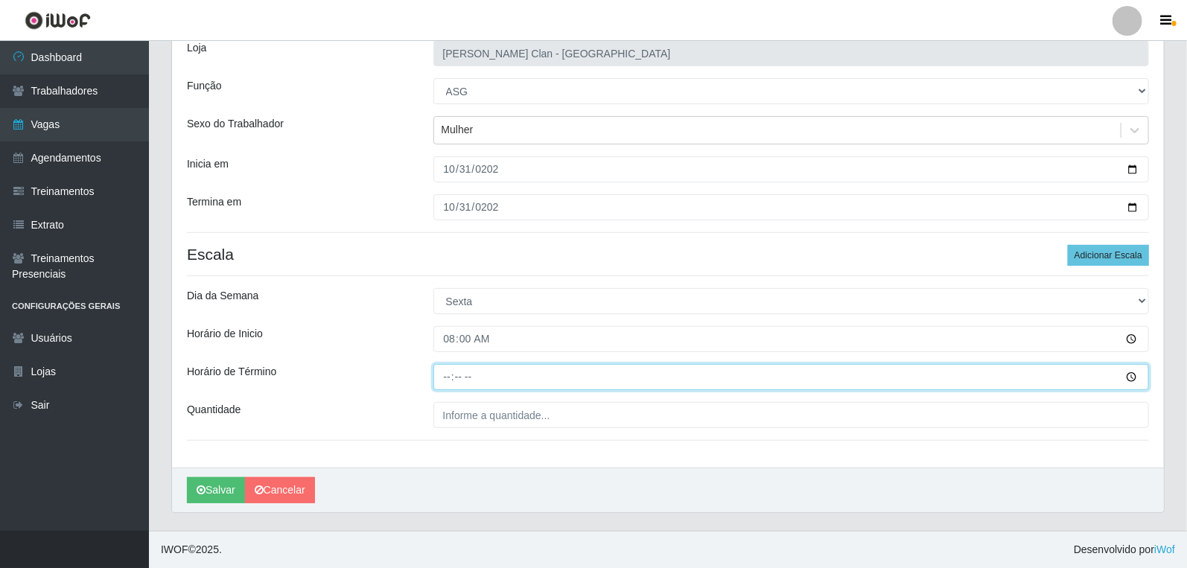
click at [448, 374] on input "Horário de Término" at bounding box center [791, 377] width 716 height 26
type input "14:00"
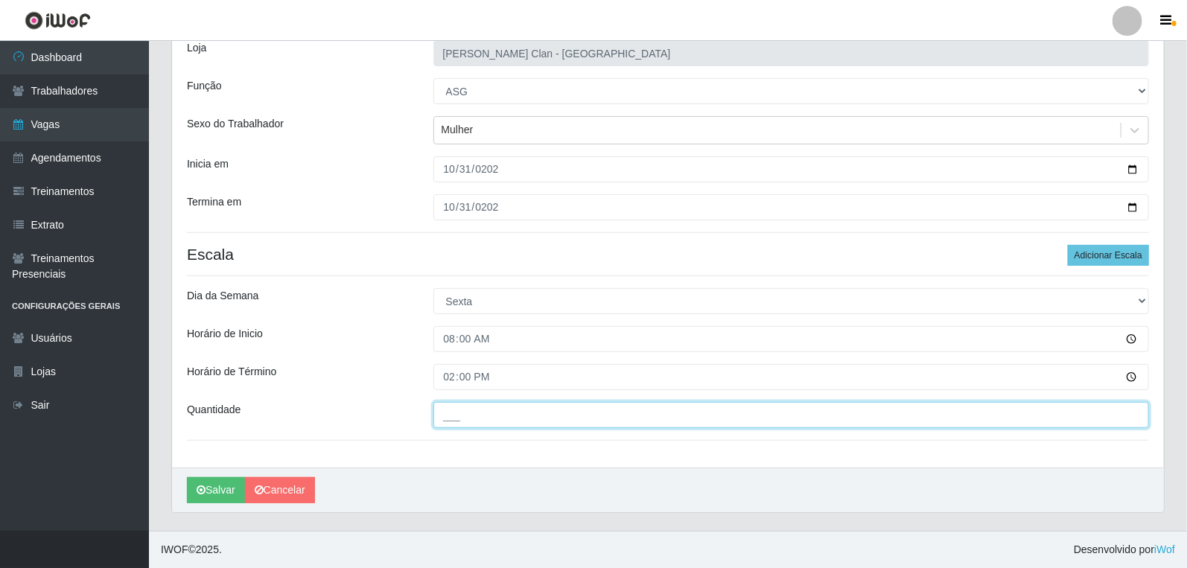
click at [505, 419] on input "___" at bounding box center [791, 415] width 716 height 26
type input "1__"
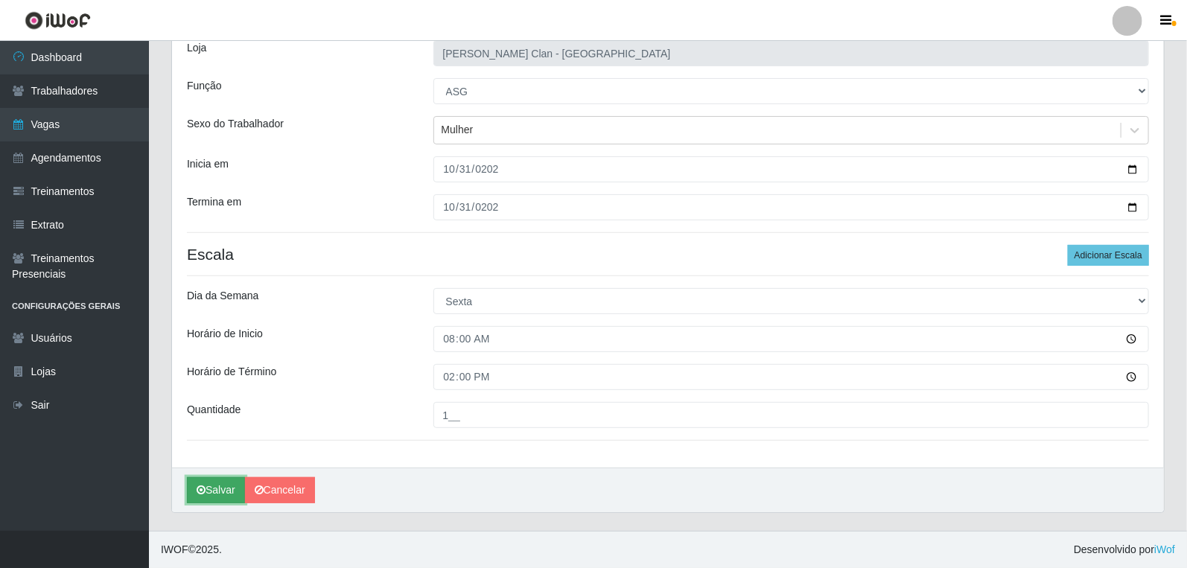
click at [197, 492] on icon "submit" at bounding box center [201, 490] width 9 height 10
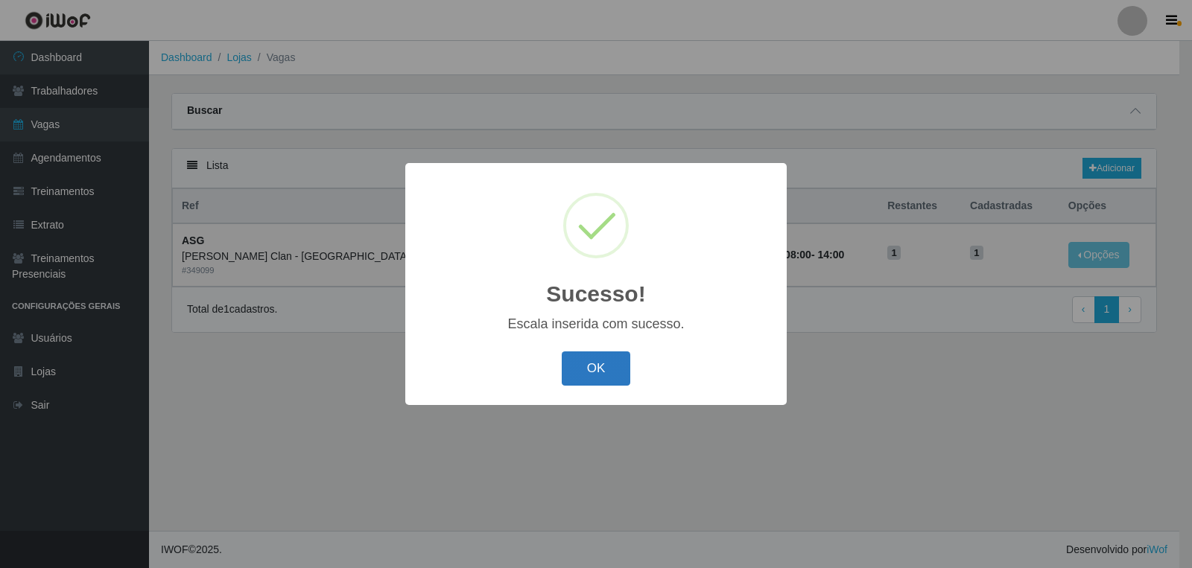
click at [613, 356] on button "OK" at bounding box center [596, 369] width 69 height 35
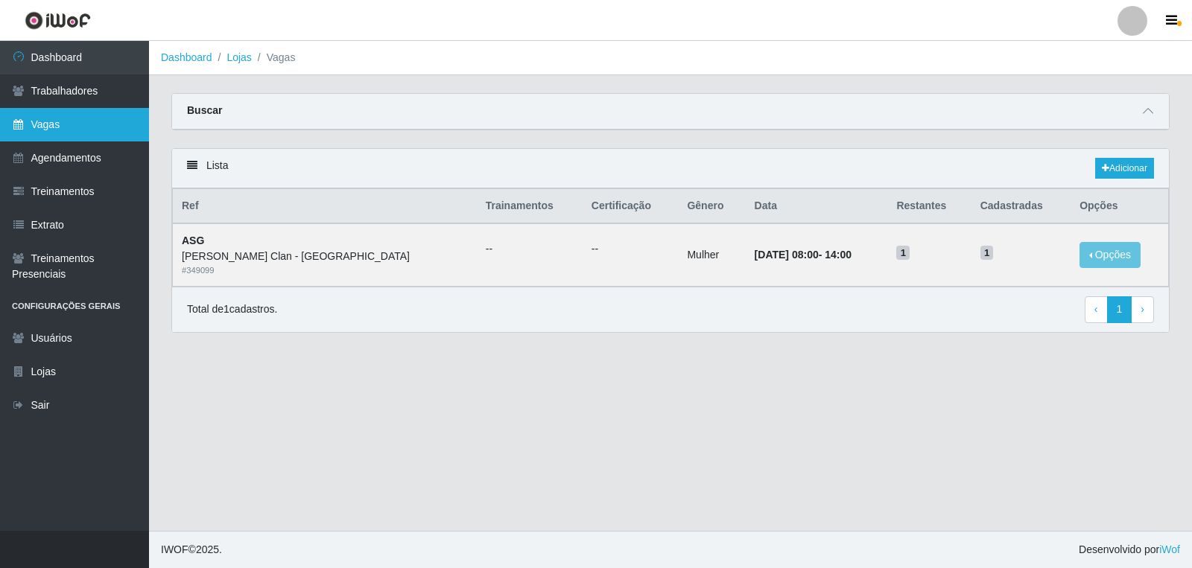
click at [84, 114] on link "Vagas" at bounding box center [74, 125] width 149 height 34
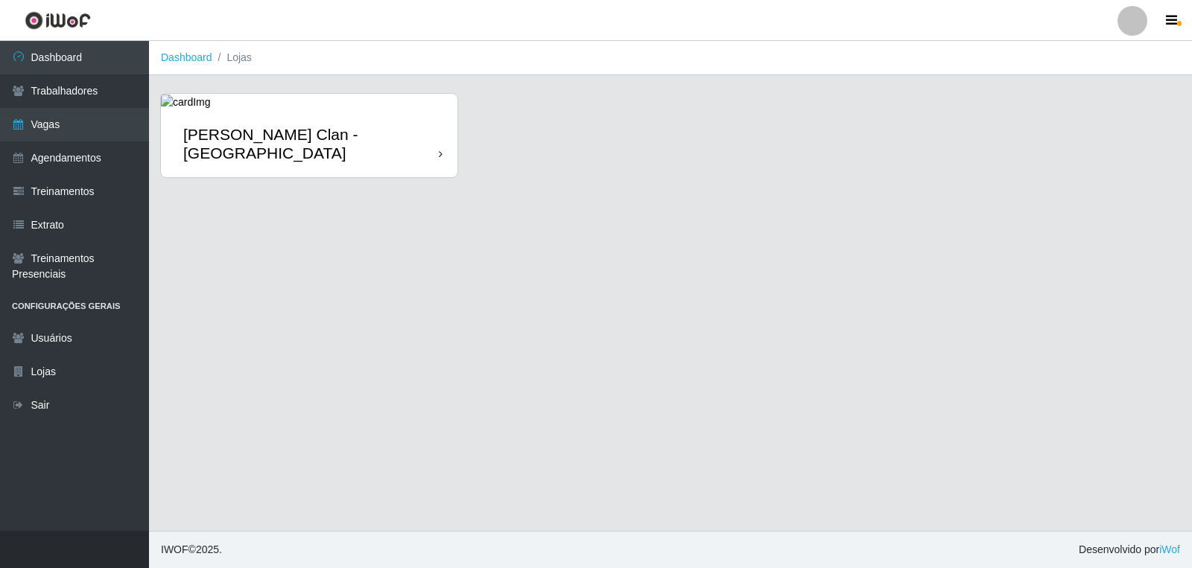
click at [344, 112] on div "Leite Clan - [GEOGRAPHIC_DATA]" at bounding box center [309, 143] width 296 height 67
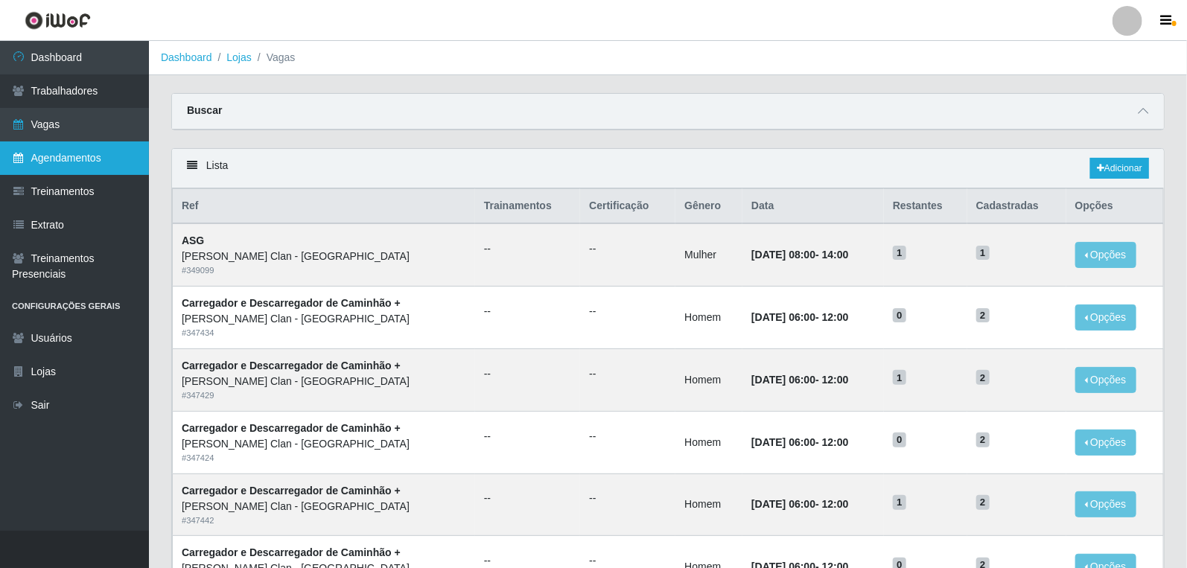
click at [65, 165] on link "Agendamentos" at bounding box center [74, 159] width 149 height 34
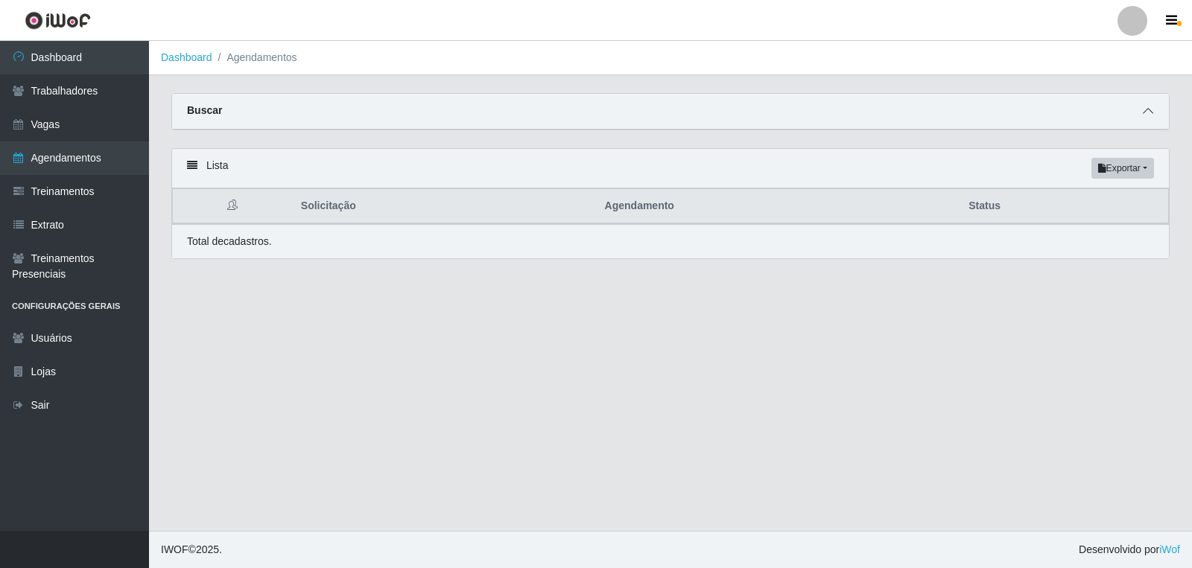
click at [1139, 106] on span at bounding box center [1148, 111] width 18 height 17
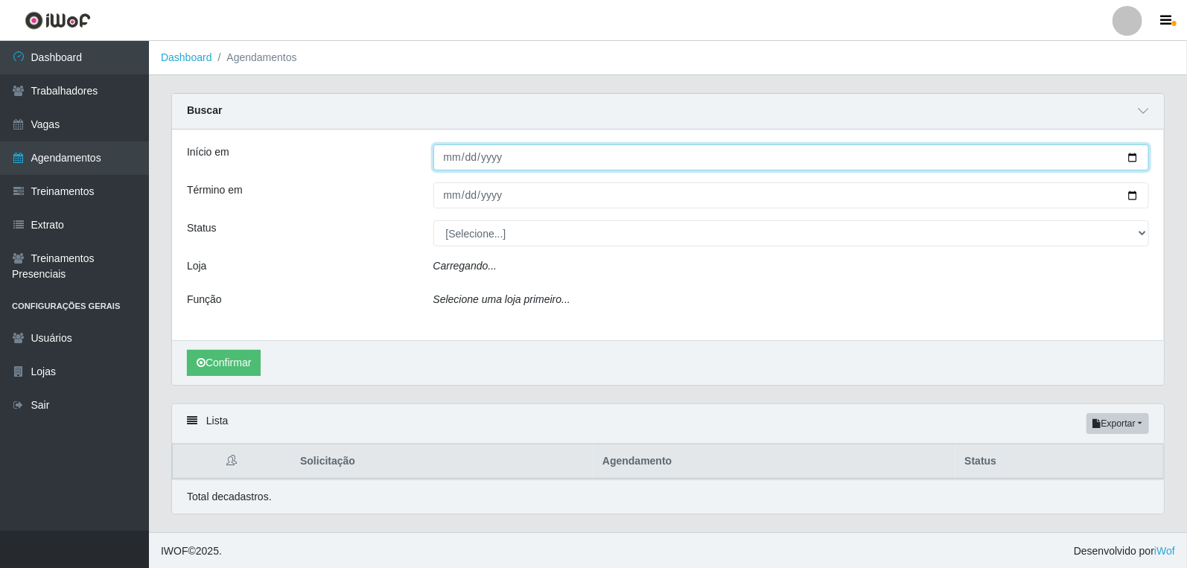
click at [456, 153] on input "Início em" at bounding box center [791, 157] width 716 height 26
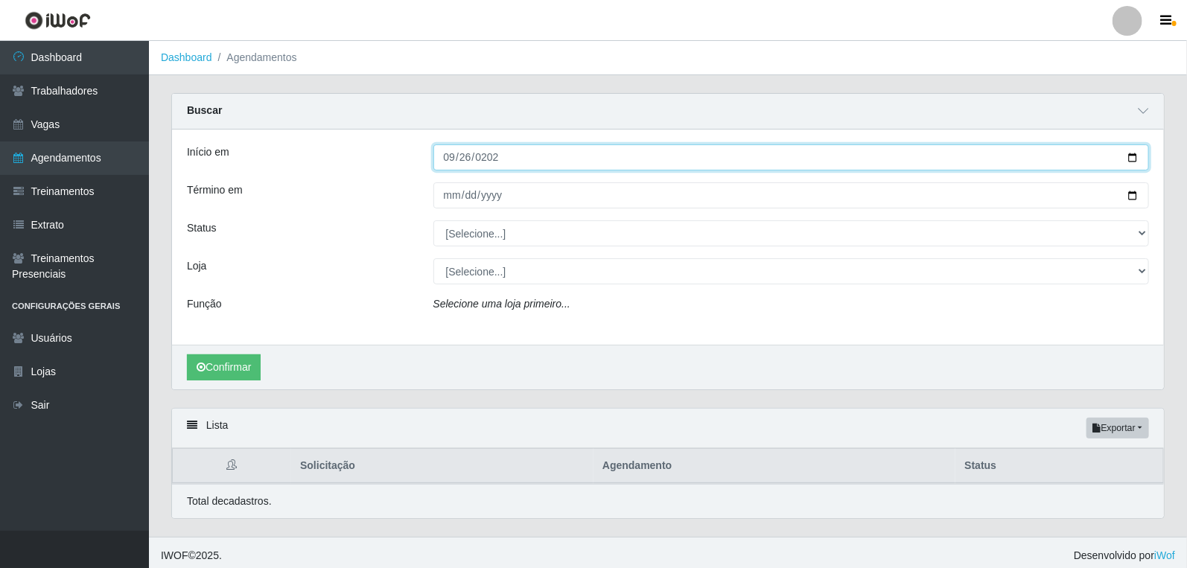
type input "2025-09-26"
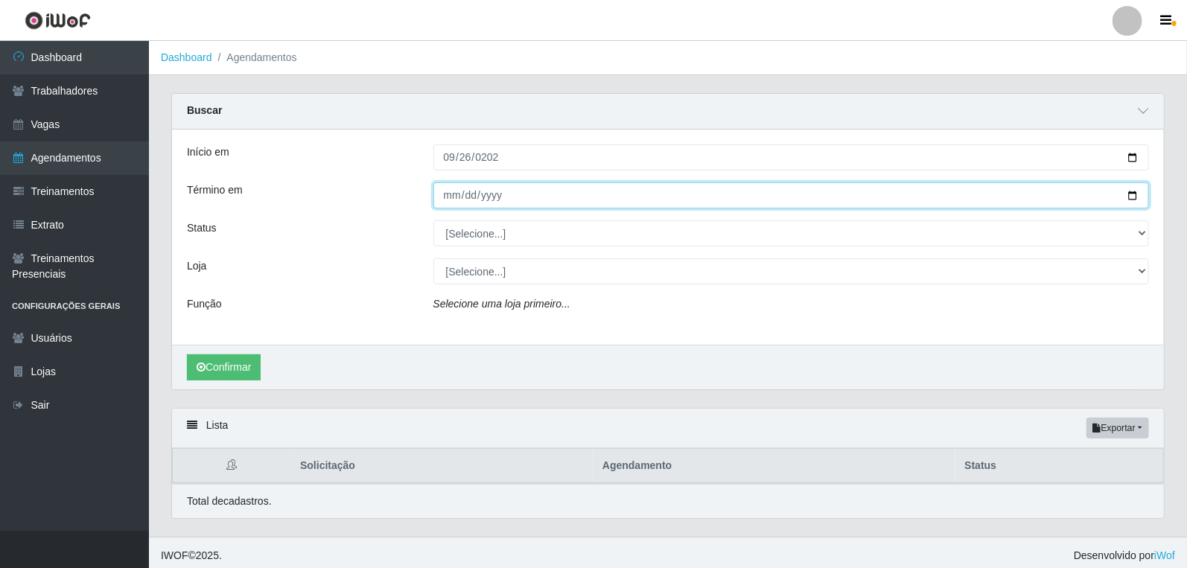
click at [451, 197] on input "Término em" at bounding box center [791, 195] width 716 height 26
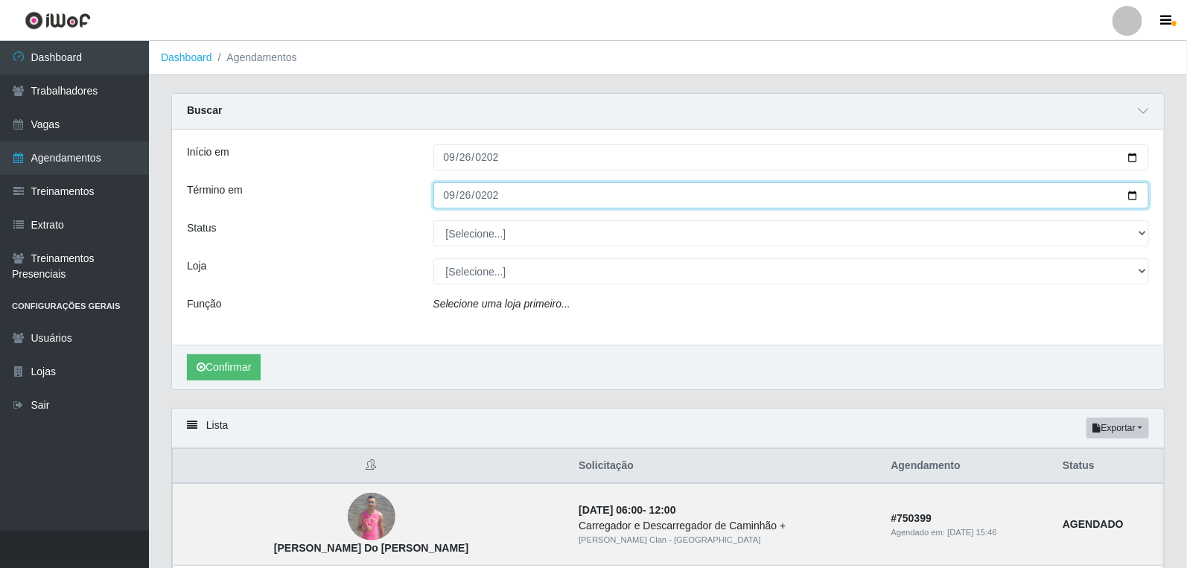
type input "2025-09-26"
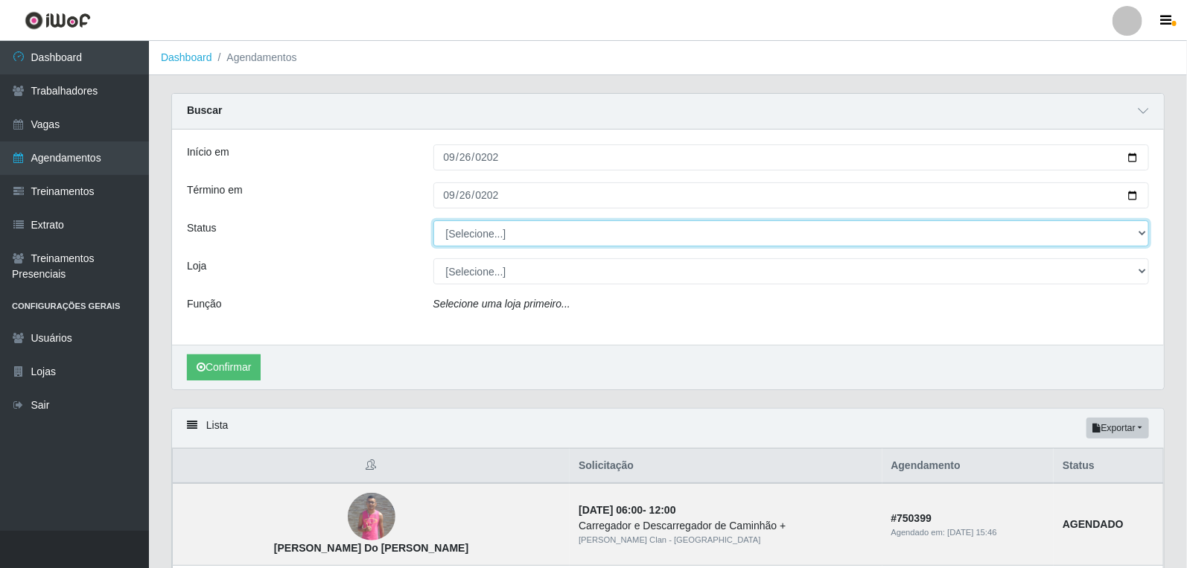
click at [464, 229] on select "[Selecione...] AGENDADO AGUARDANDO LIBERAR EM ANDAMENTO EM REVISÃO FINALIZADO C…" at bounding box center [791, 233] width 716 height 26
select select "AGENDADO"
click at [433, 220] on select "[Selecione...] AGENDADO AGUARDANDO LIBERAR EM ANDAMENTO EM REVISÃO FINALIZADO C…" at bounding box center [791, 233] width 716 height 26
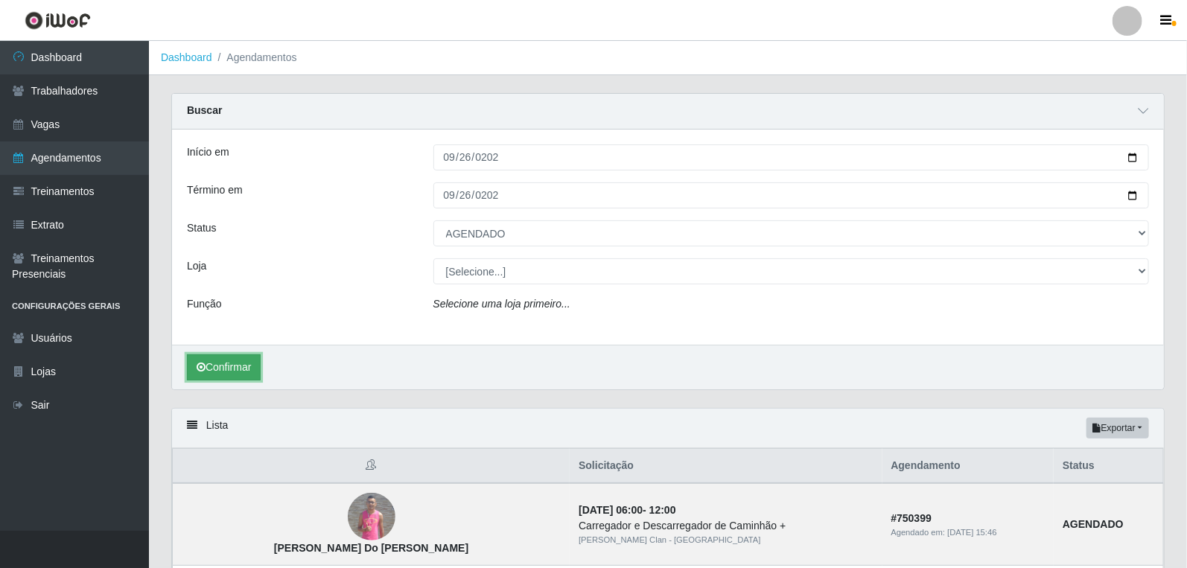
click at [241, 357] on button "Confirmar" at bounding box center [224, 368] width 74 height 26
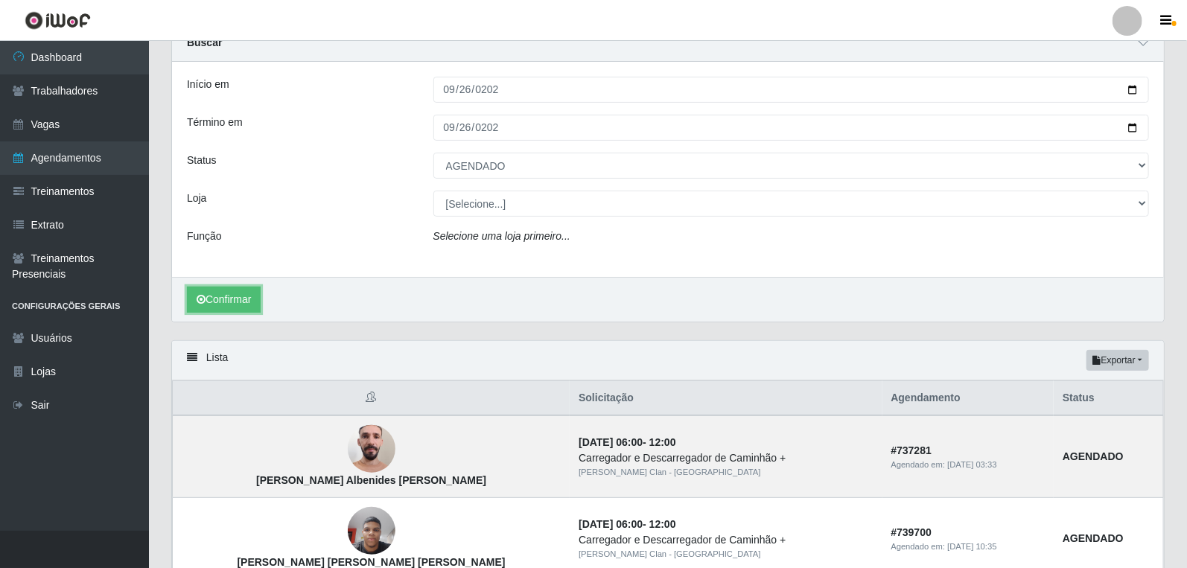
scroll to position [165, 0]
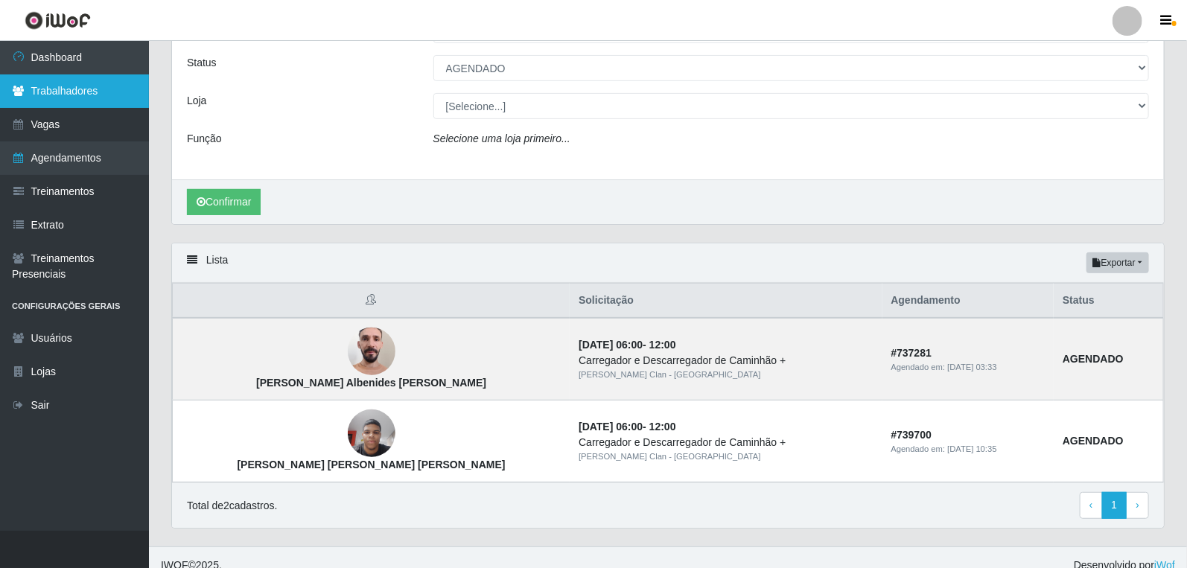
click at [122, 94] on link "Trabalhadores" at bounding box center [74, 91] width 149 height 34
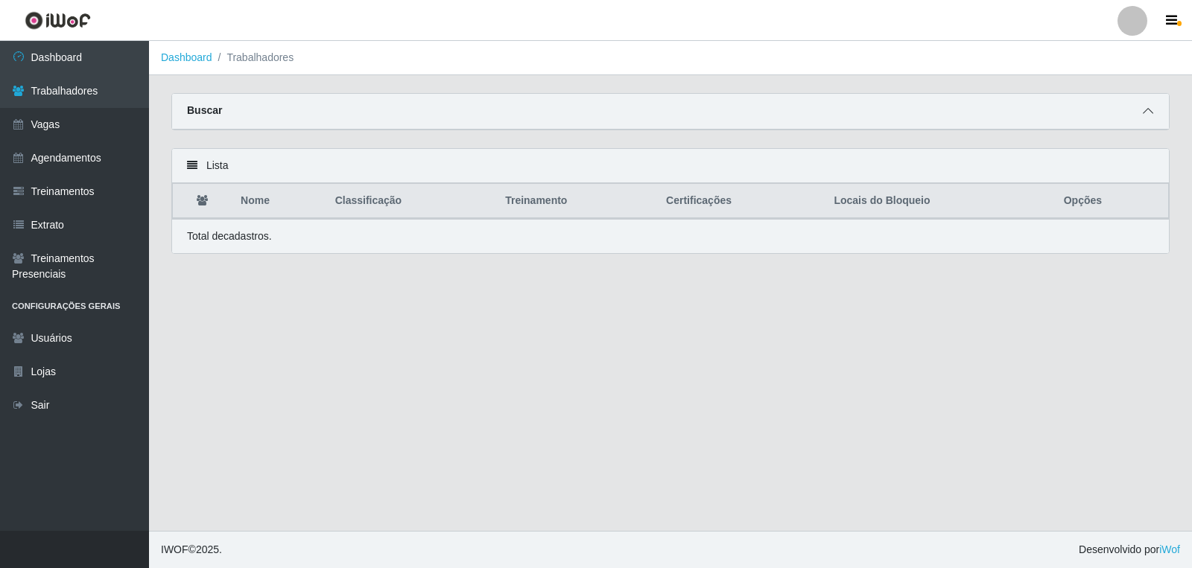
click at [1151, 103] on span at bounding box center [1148, 111] width 18 height 17
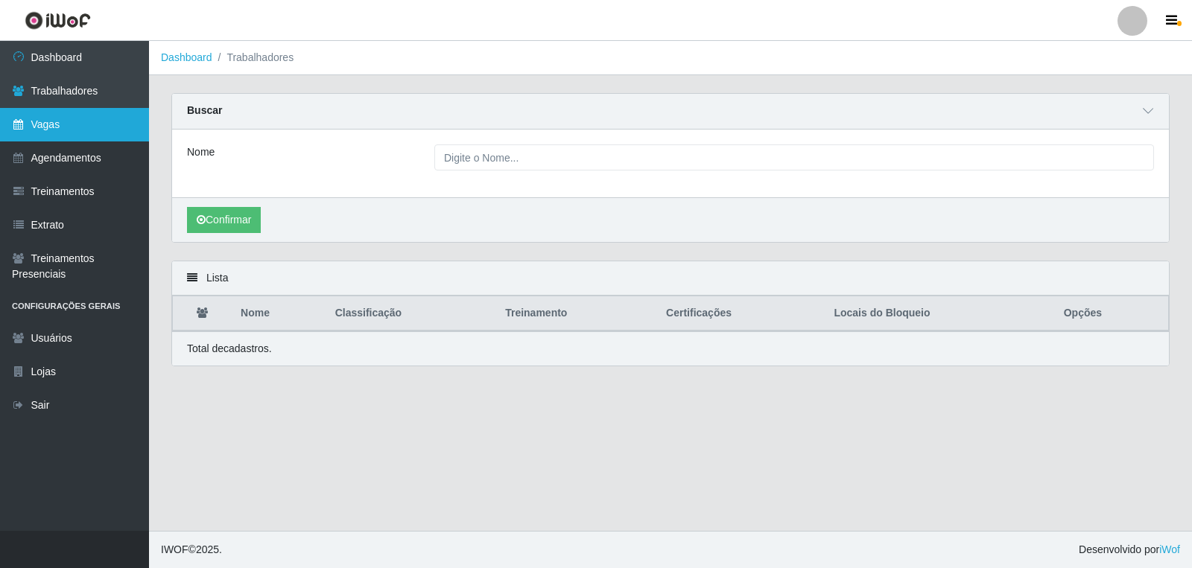
click at [61, 116] on link "Vagas" at bounding box center [74, 125] width 149 height 34
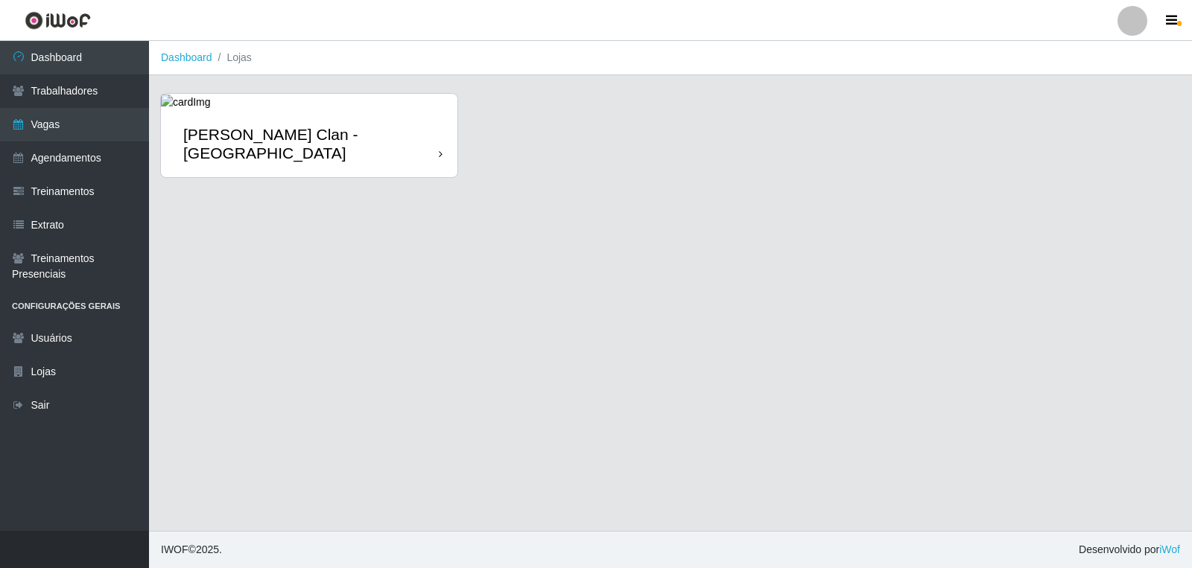
click at [326, 134] on div "Leite Clan - [GEOGRAPHIC_DATA]" at bounding box center [309, 143] width 296 height 67
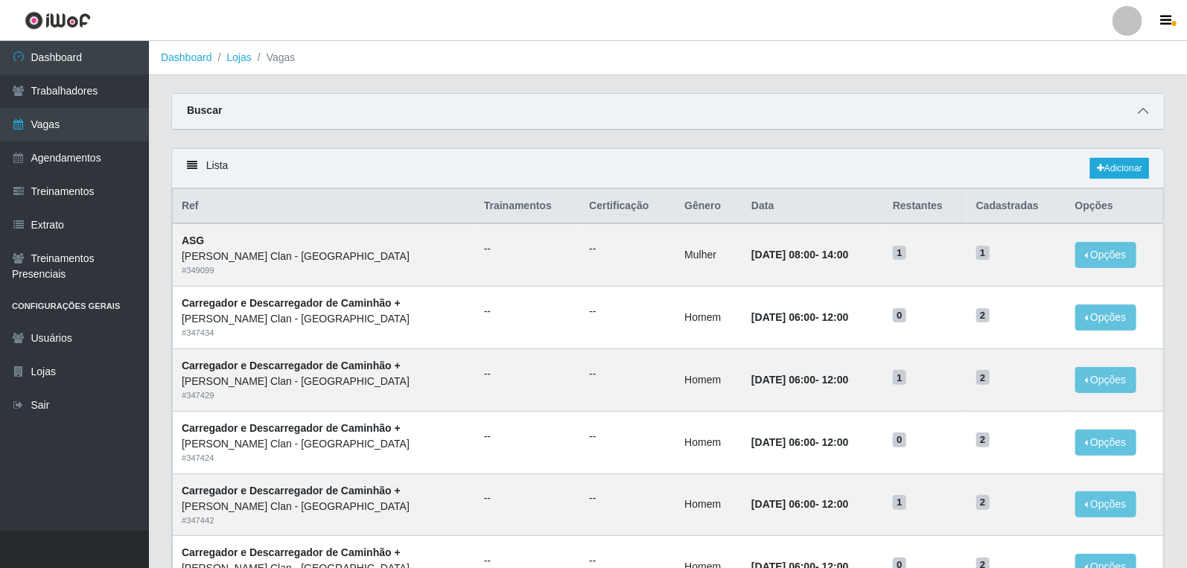
click at [1147, 109] on icon at bounding box center [1143, 111] width 10 height 10
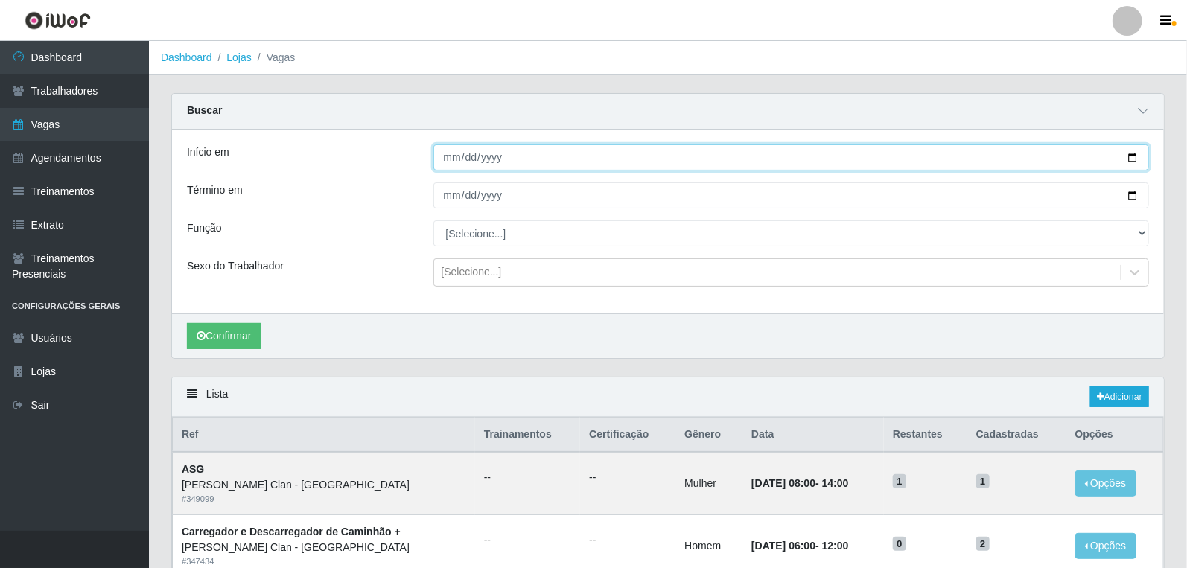
click at [453, 155] on input "Início em" at bounding box center [791, 157] width 716 height 26
type input "2025-09-26"
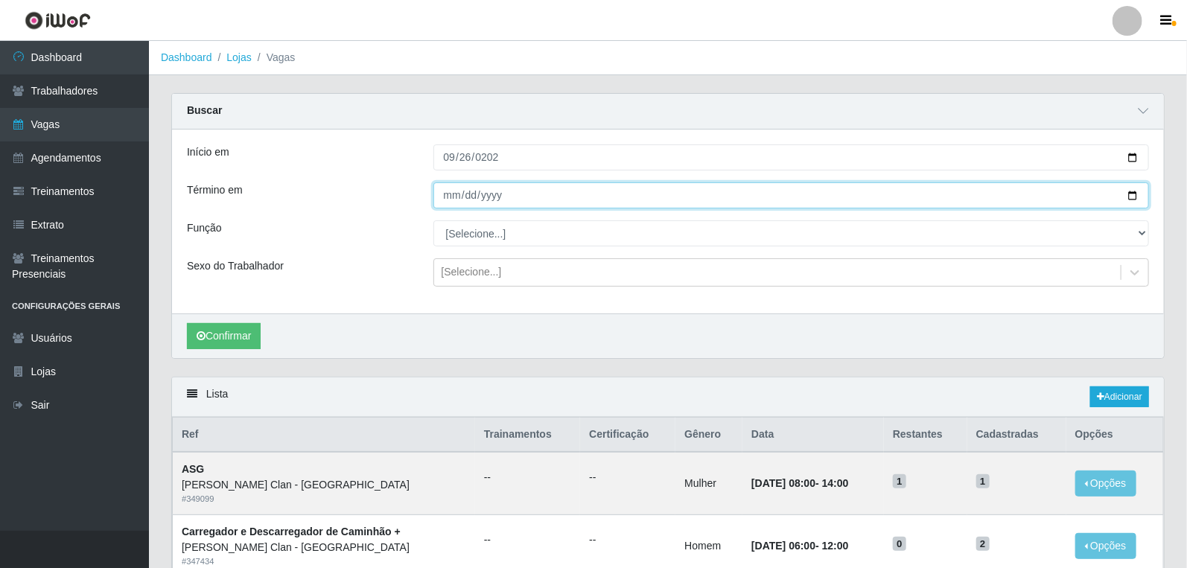
click at [451, 203] on input "Término em" at bounding box center [791, 195] width 716 height 26
type input "2025-09-30"
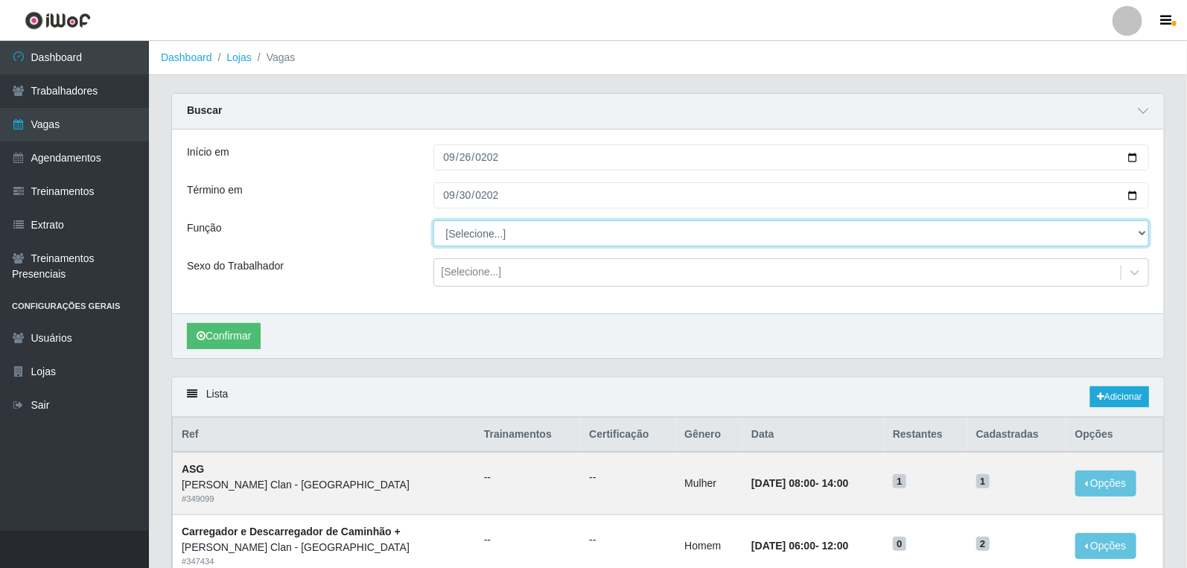
click at [495, 234] on select "[Selecione...] ASG ASG + Carregador e Descarregador de Caminhão Carregador e De…" at bounding box center [791, 233] width 716 height 26
click at [422, 231] on div "[Selecione...] ASG ASG + Carregador e Descarregador de Caminhão Carregador e De…" at bounding box center [791, 233] width 739 height 26
click at [473, 232] on select "[Selecione...] ASG ASG + Carregador e Descarregador de Caminhão Carregador e De…" at bounding box center [791, 233] width 716 height 26
select select "138"
click at [433, 220] on select "[Selecione...] ASG ASG + Carregador e Descarregador de Caminhão Carregador e De…" at bounding box center [791, 233] width 716 height 26
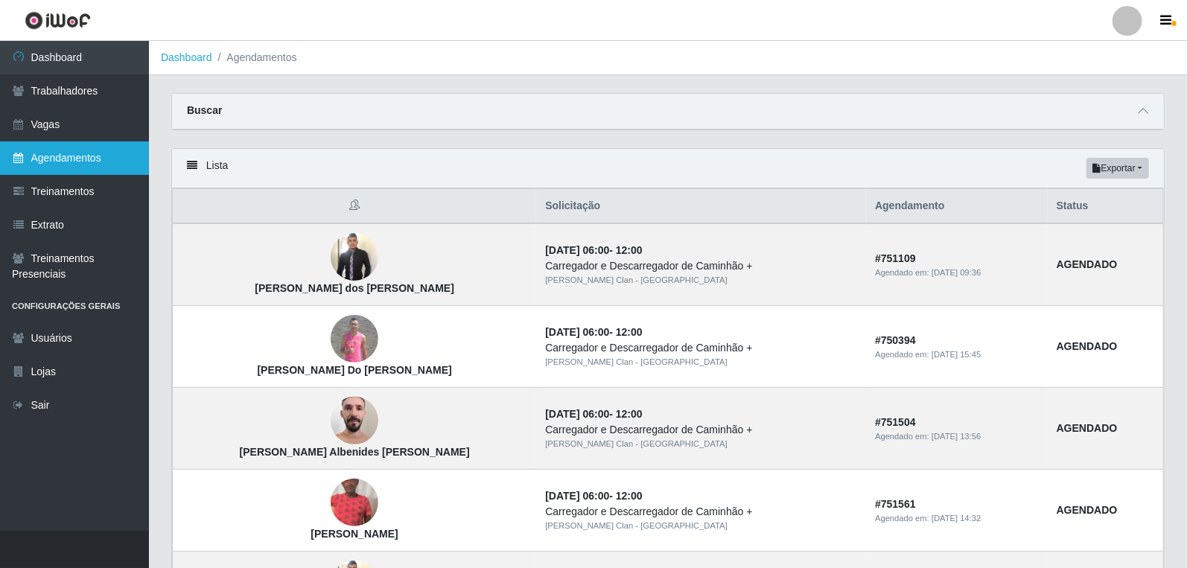
click at [77, 153] on link "Agendamentos" at bounding box center [74, 159] width 149 height 34
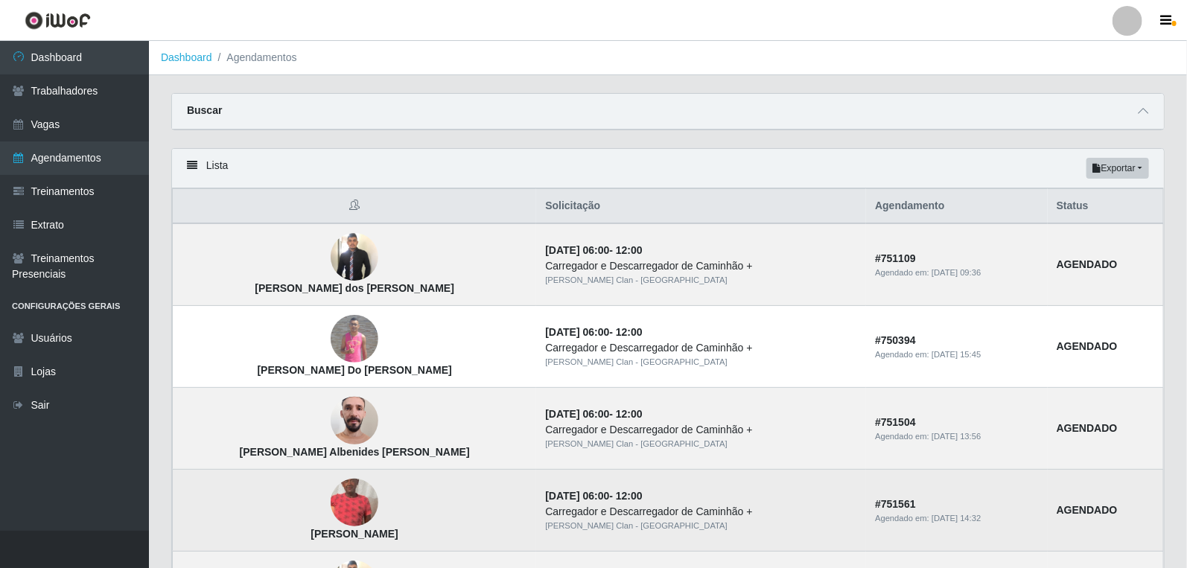
click at [331, 497] on img at bounding box center [355, 504] width 48 height 106
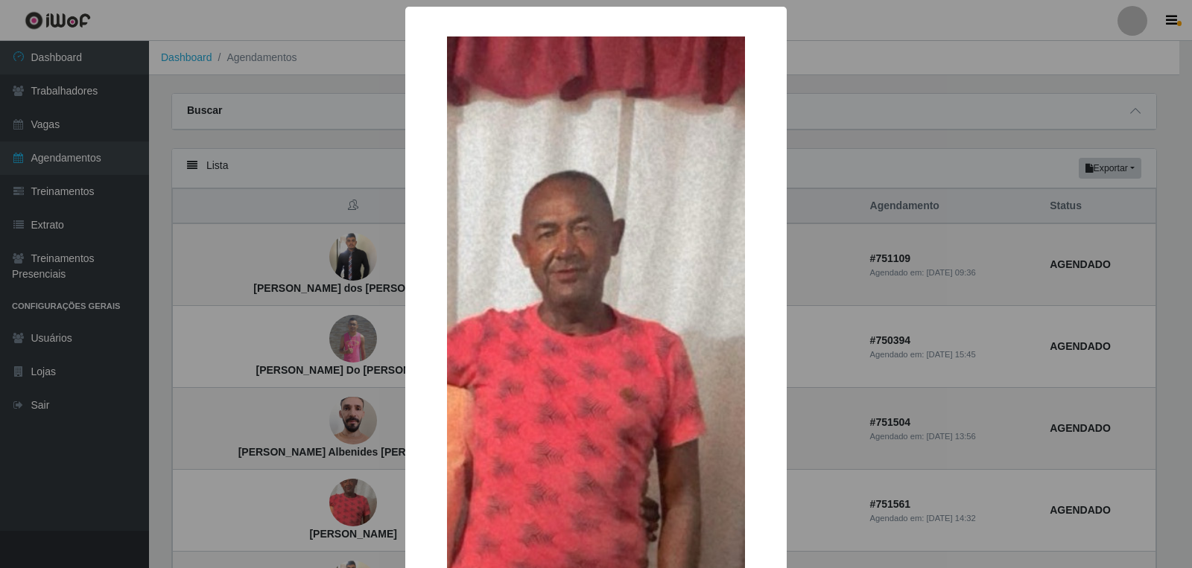
click at [306, 408] on div "× Erivan Pereira da Cunha OK Cancel" at bounding box center [596, 284] width 1192 height 568
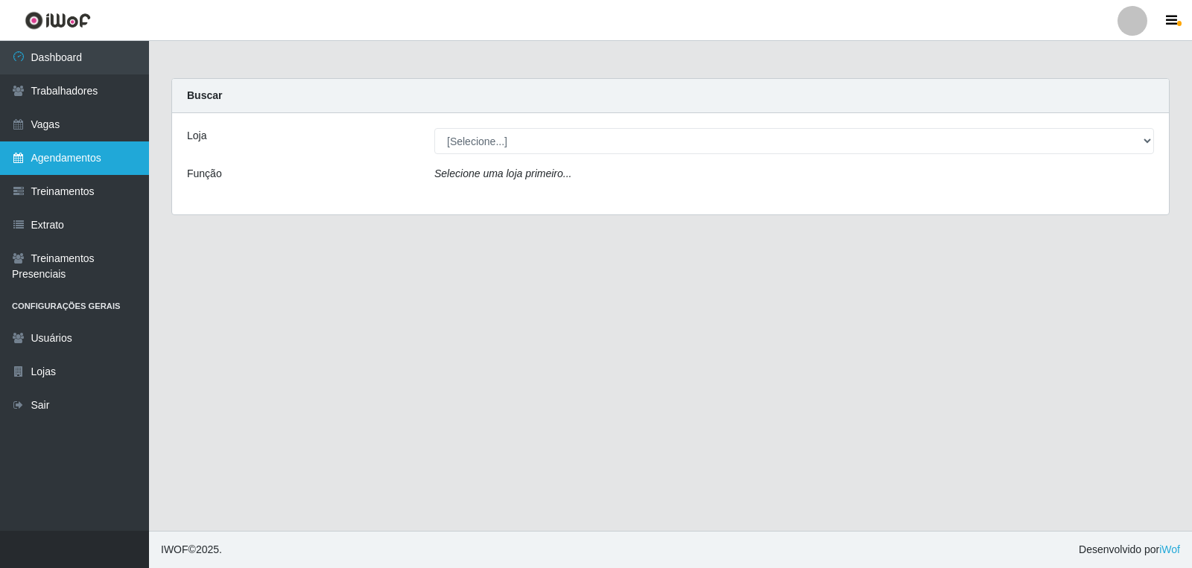
click at [101, 158] on link "Agendamentos" at bounding box center [74, 159] width 149 height 34
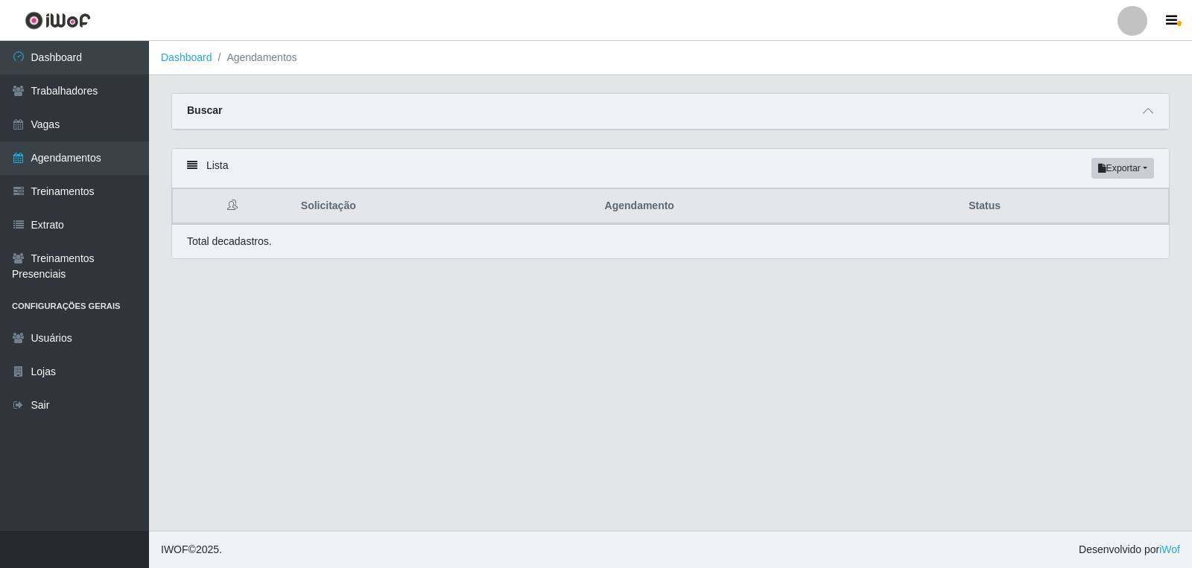
click at [1134, 117] on div "Buscar" at bounding box center [670, 112] width 996 height 36
click at [1152, 116] on span at bounding box center [1148, 111] width 18 height 17
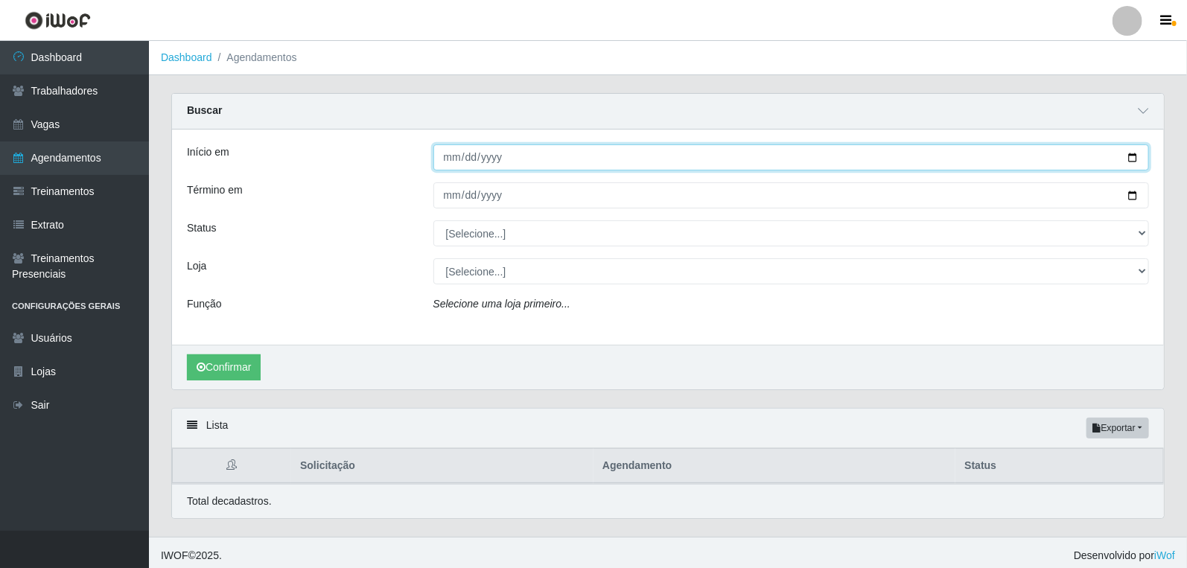
click at [449, 159] on input "Início em" at bounding box center [791, 157] width 716 height 26
type input "[DATE]"
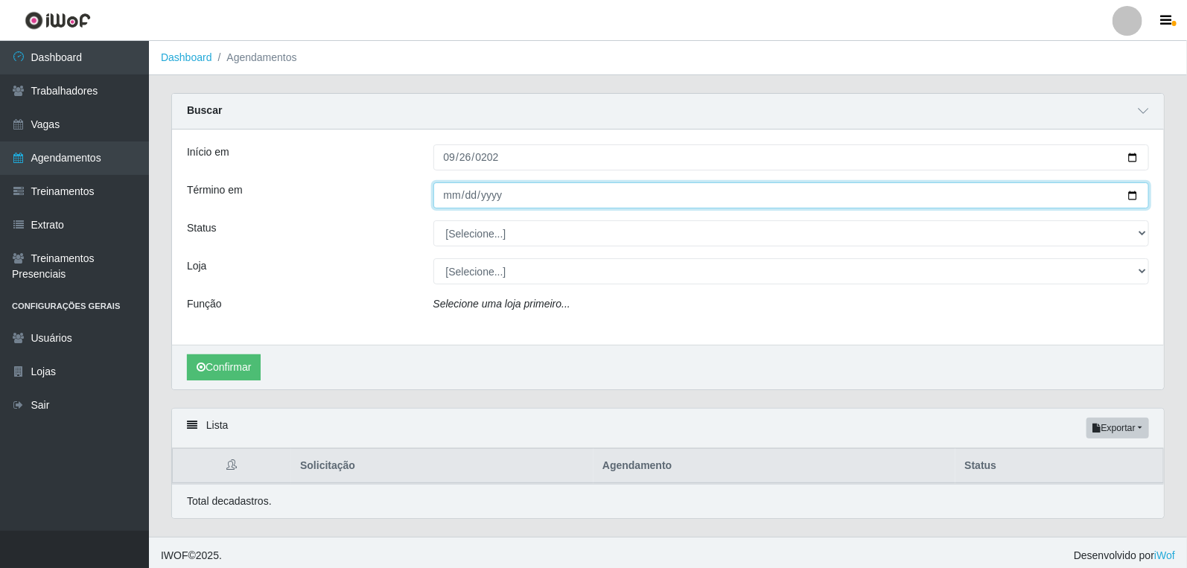
click at [442, 192] on input "Término em" at bounding box center [791, 195] width 716 height 26
type input "[DATE]"
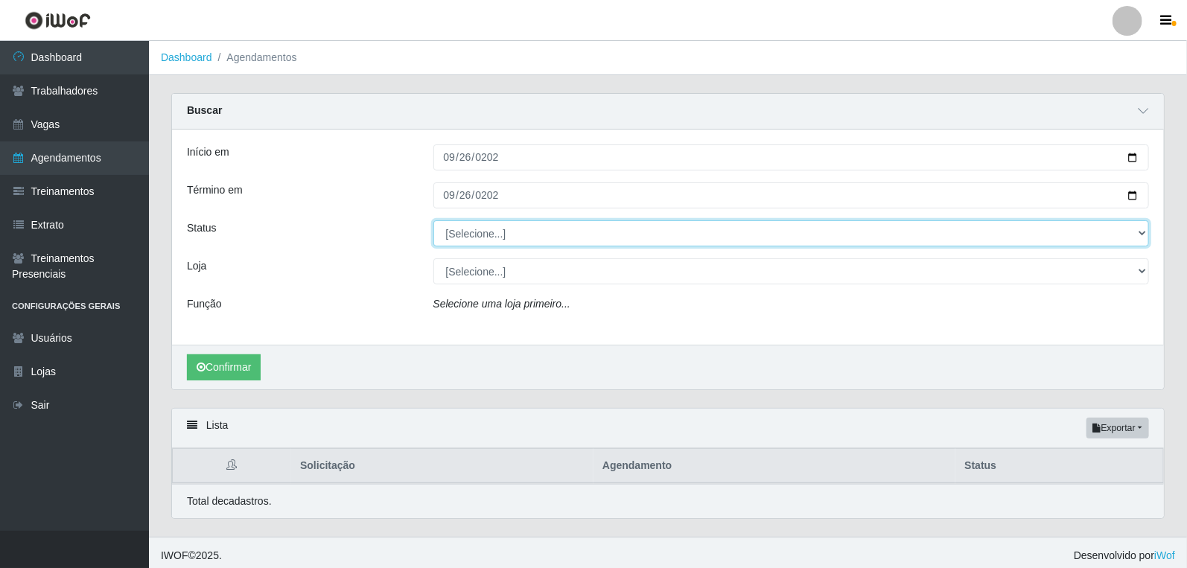
click at [460, 227] on select "[Selecione...] AGENDADO AGUARDANDO LIBERAR EM ANDAMENTO EM REVISÃO FINALIZADO C…" at bounding box center [791, 233] width 716 height 26
select select "AGENDADO"
click at [433, 220] on select "[Selecione...] AGENDADO AGUARDANDO LIBERAR EM ANDAMENTO EM REVISÃO FINALIZADO C…" at bounding box center [791, 233] width 716 height 26
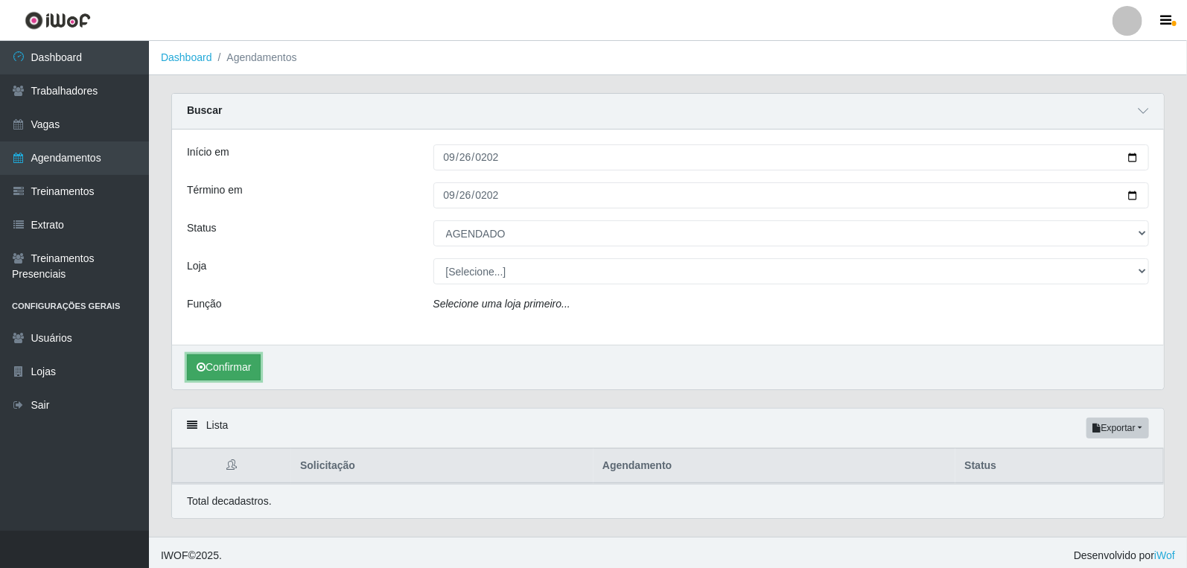
click at [207, 363] on button "Confirmar" at bounding box center [224, 368] width 74 height 26
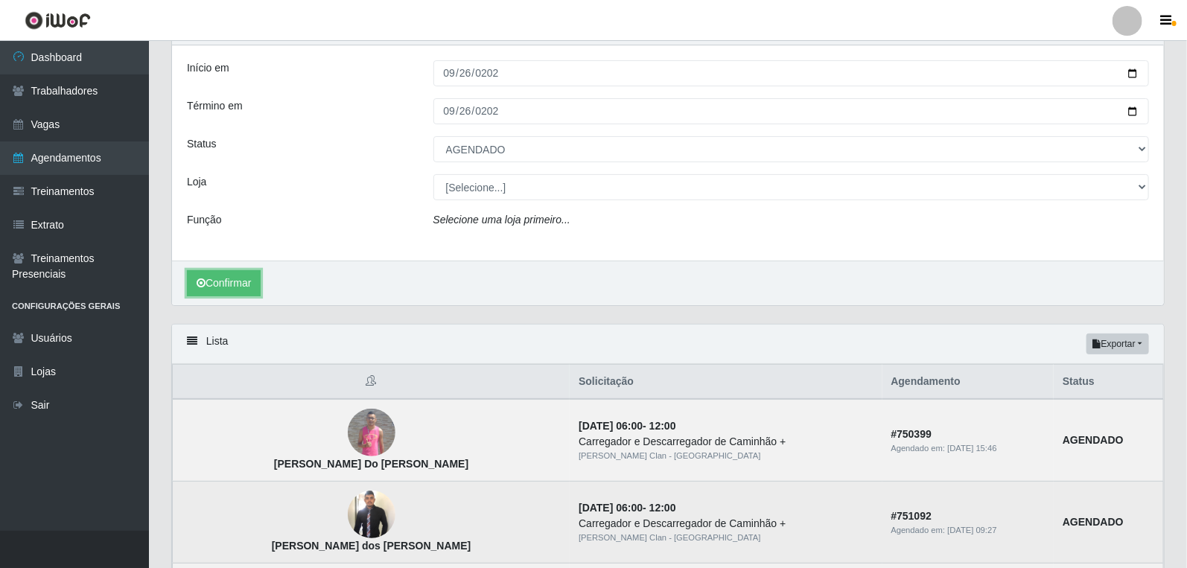
scroll to position [83, 0]
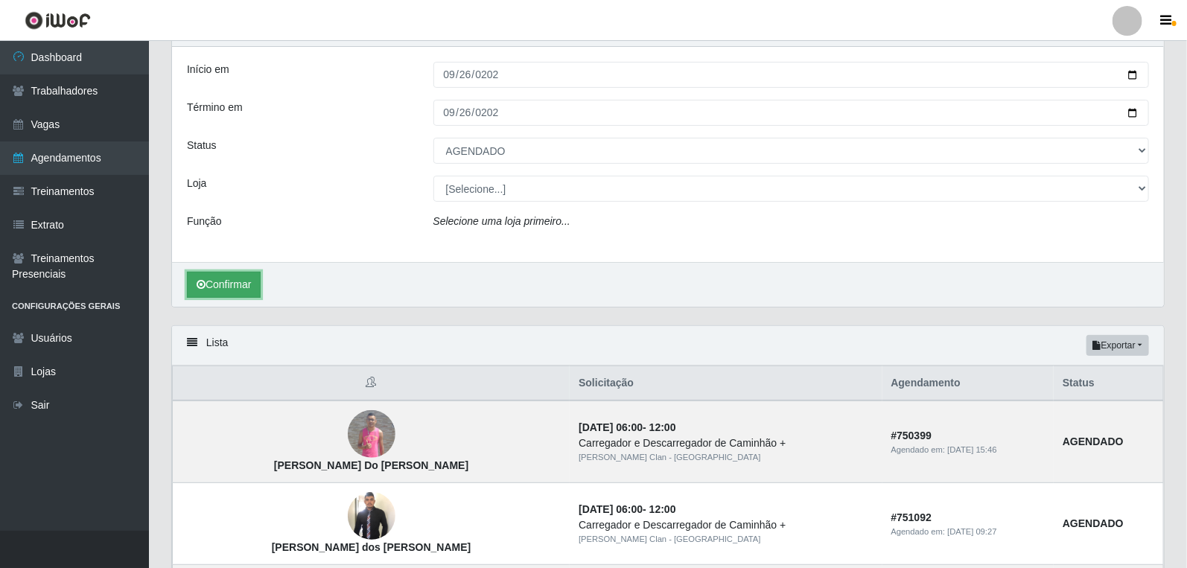
click at [261, 282] on button "Confirmar" at bounding box center [224, 285] width 74 height 26
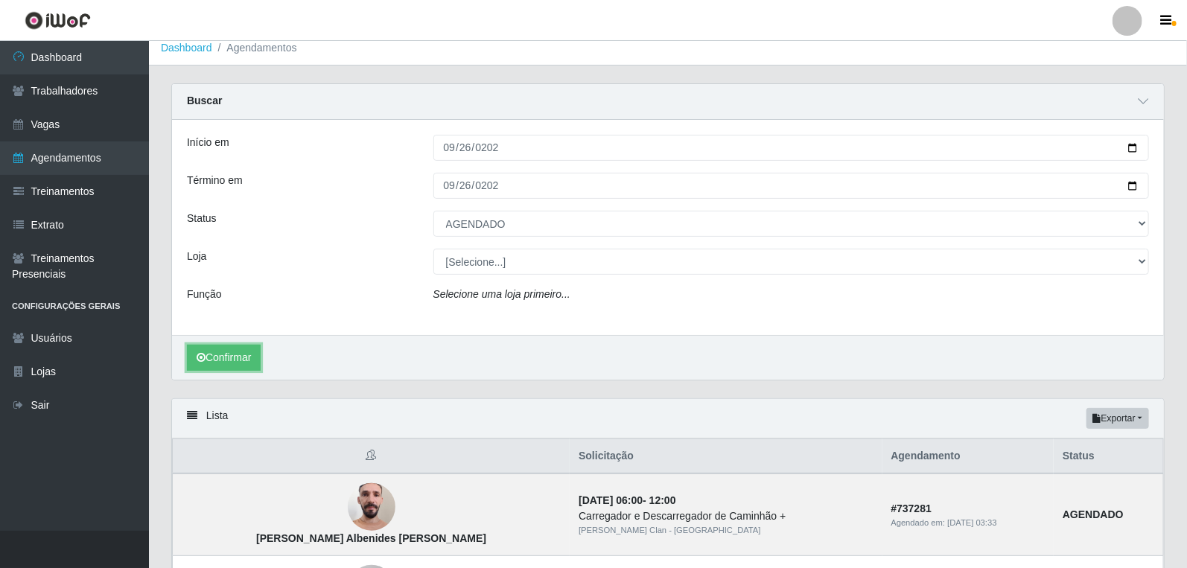
scroll to position [0, 0]
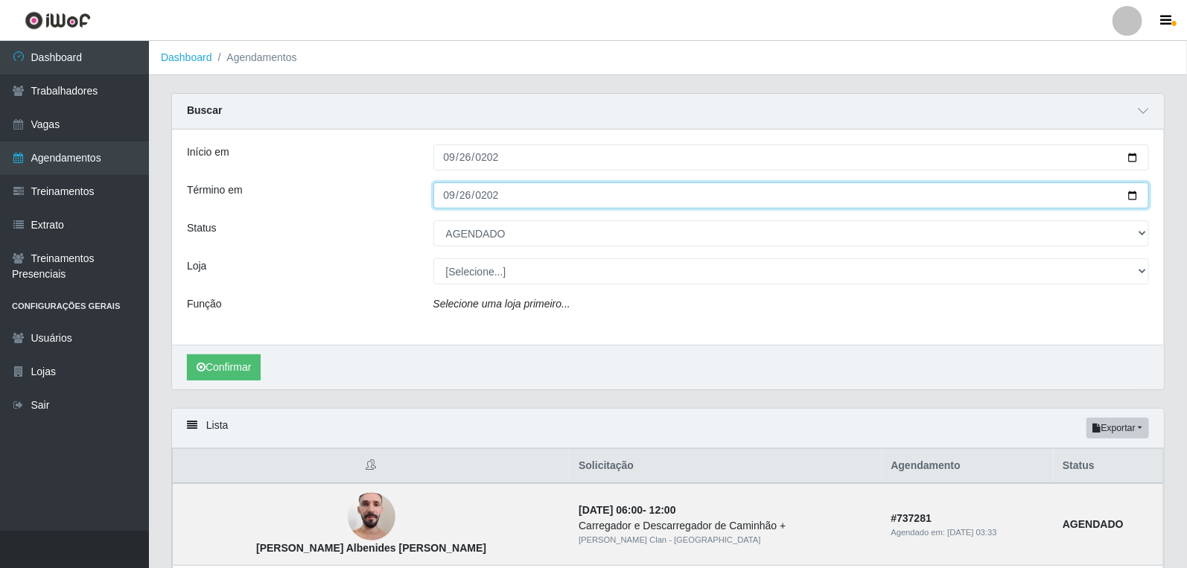
click at [456, 194] on input "2025-09-26" at bounding box center [791, 195] width 716 height 26
type input "2025-09-30"
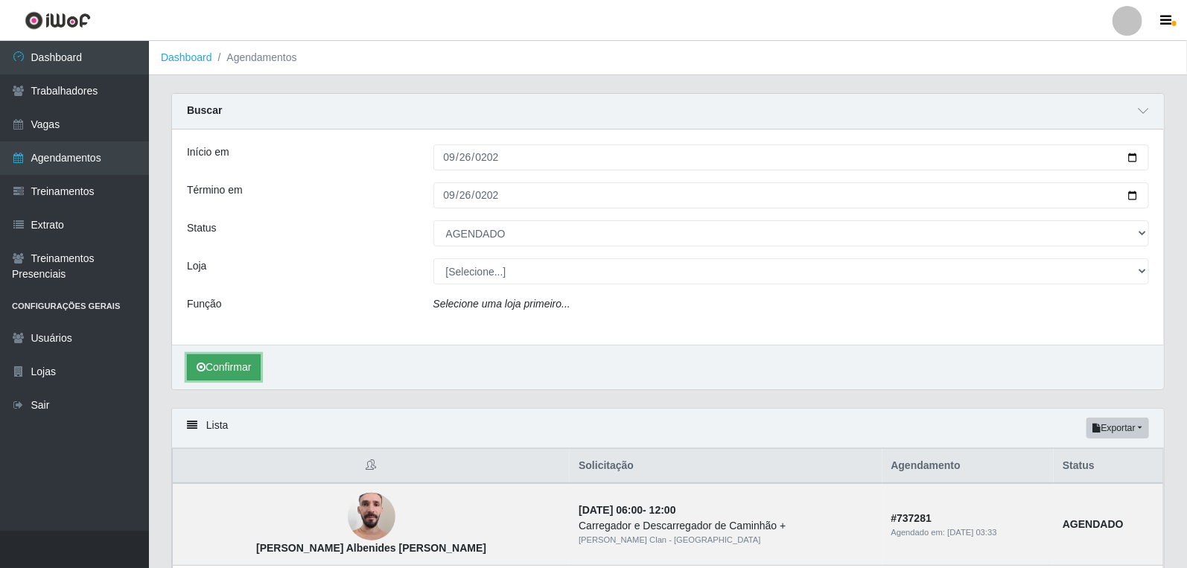
click at [227, 374] on button "Confirmar" at bounding box center [224, 368] width 74 height 26
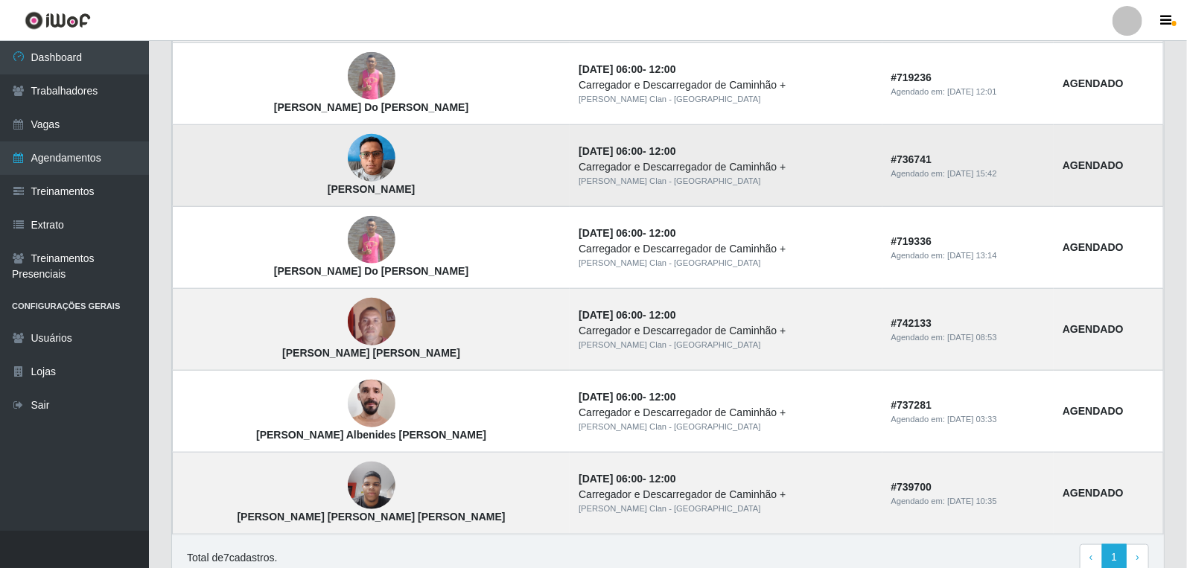
scroll to position [579, 0]
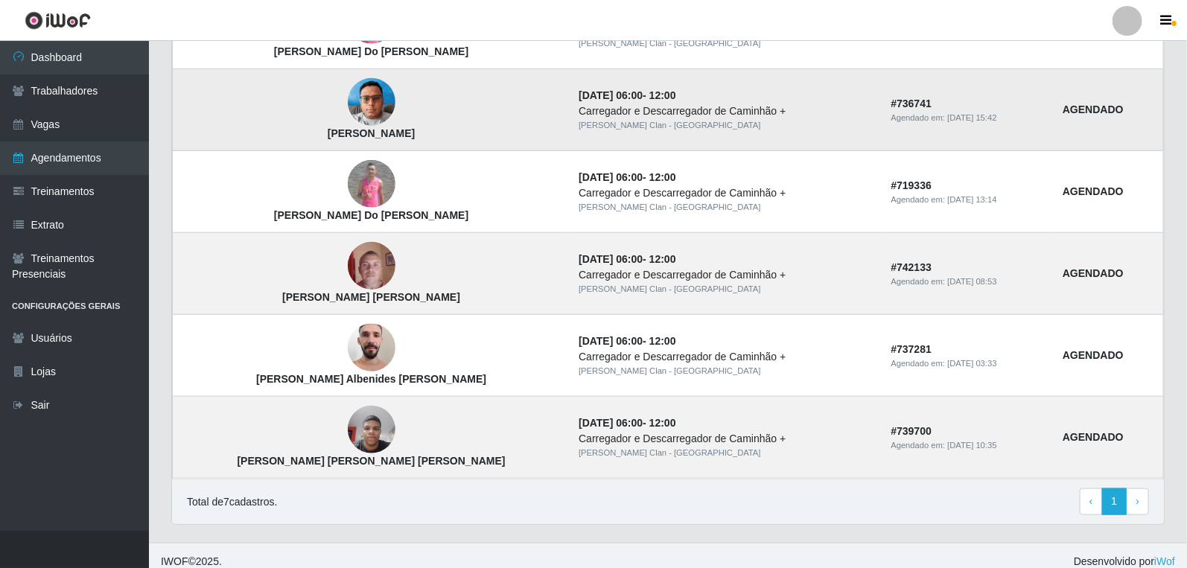
click at [348, 101] on img at bounding box center [372, 102] width 48 height 63
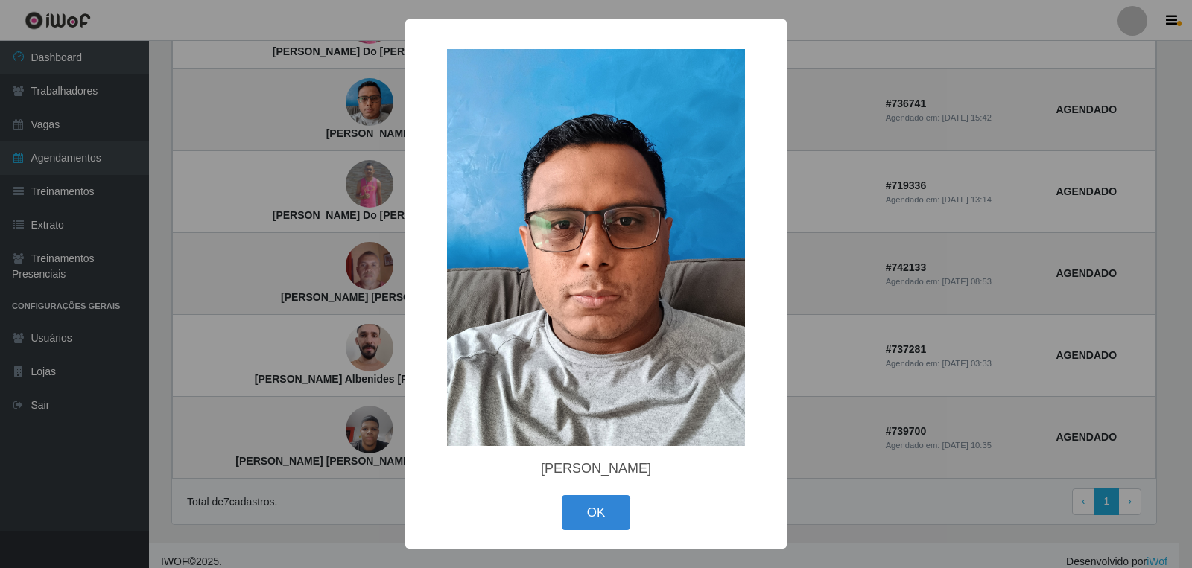
click at [345, 174] on div "× Rafael Marques De Pontes OK Cancel" at bounding box center [596, 284] width 1192 height 568
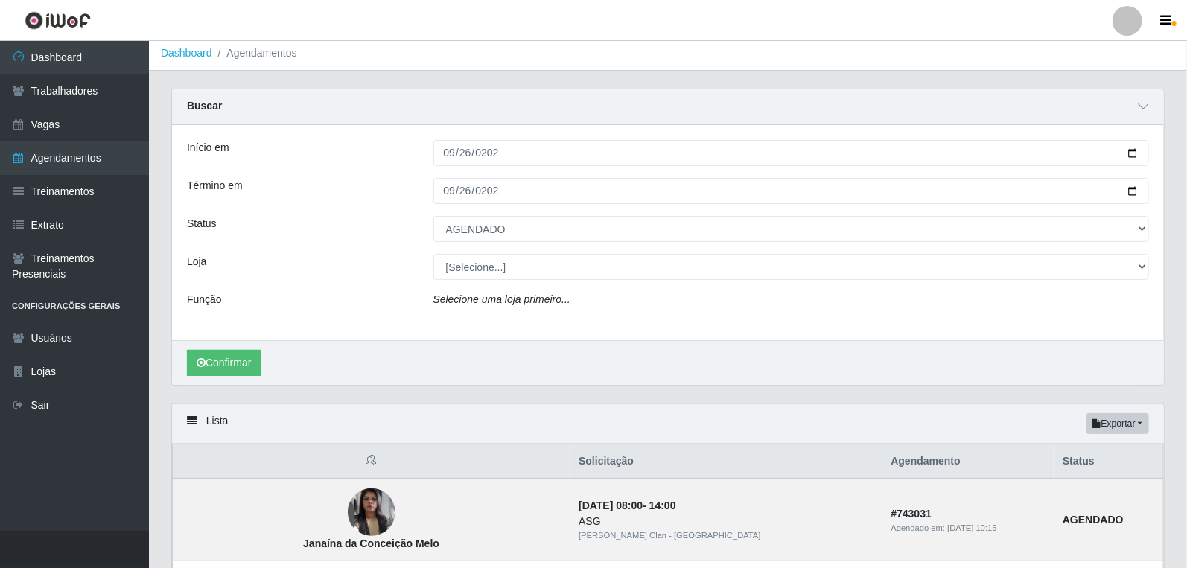
scroll to position [0, 0]
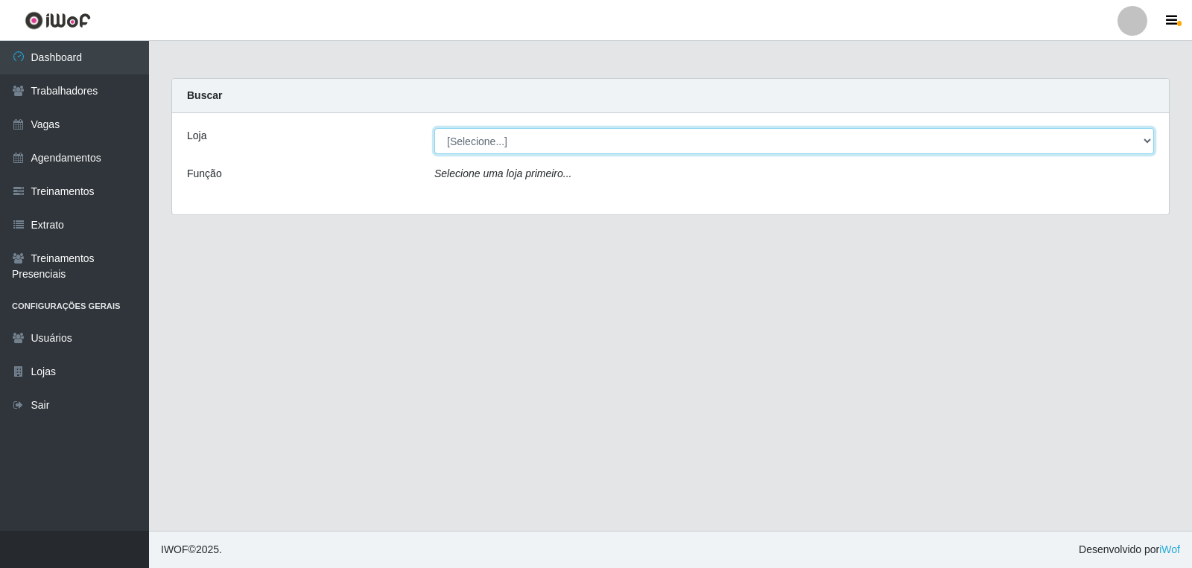
click at [524, 147] on select "[Selecione...] Leite Clan - [GEOGRAPHIC_DATA]" at bounding box center [793, 141] width 719 height 26
select select "452"
click at [434, 128] on select "[Selecione...] Leite Clan - [GEOGRAPHIC_DATA]" at bounding box center [793, 141] width 719 height 26
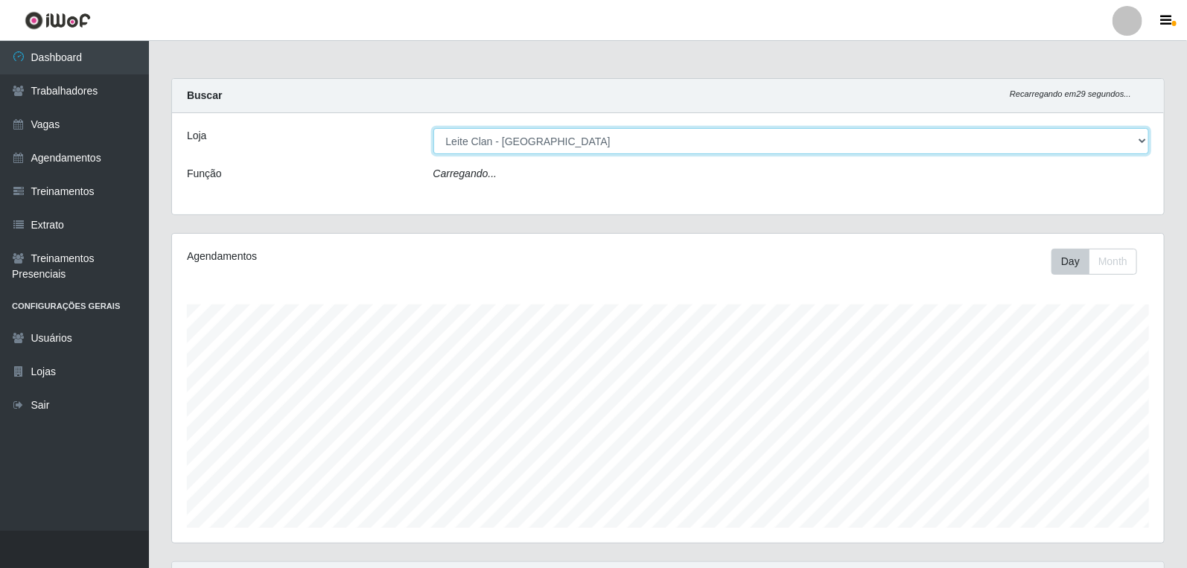
scroll to position [308, 992]
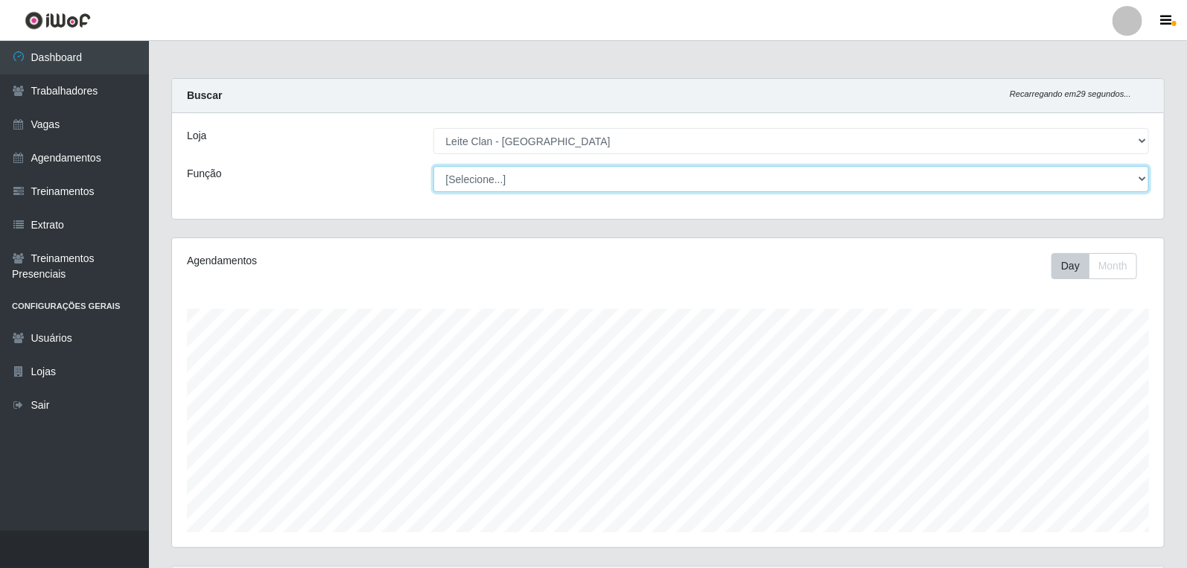
click at [542, 182] on select "[Selecione...] ASG ASG + Carregador e Descarregador de Caminhão Carregador e De…" at bounding box center [791, 179] width 716 height 26
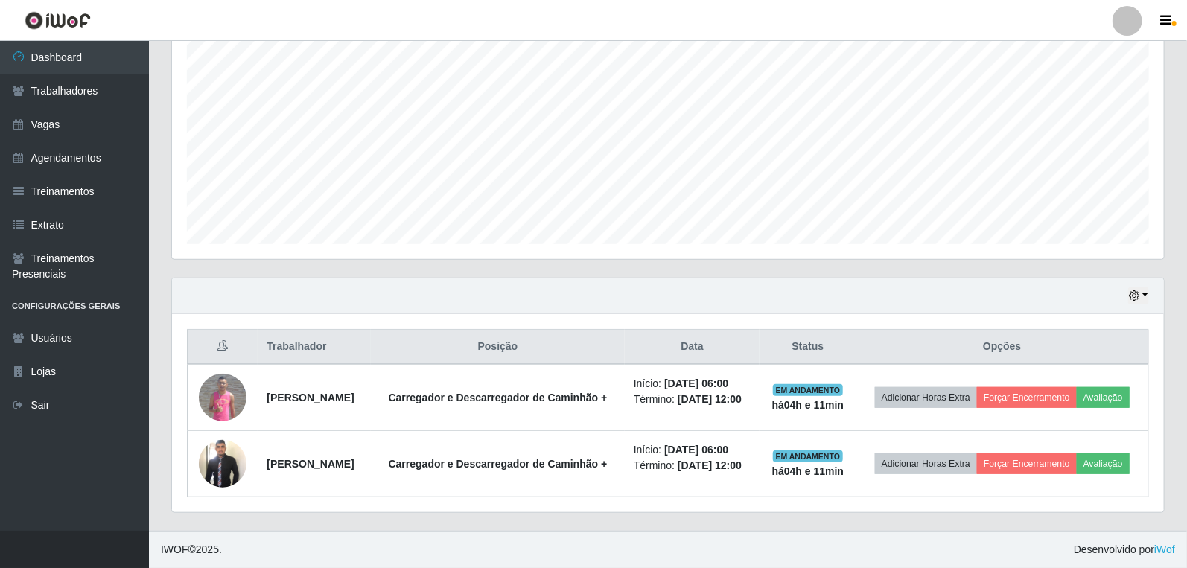
scroll to position [311, 0]
